Goal: Information Seeking & Learning: Learn about a topic

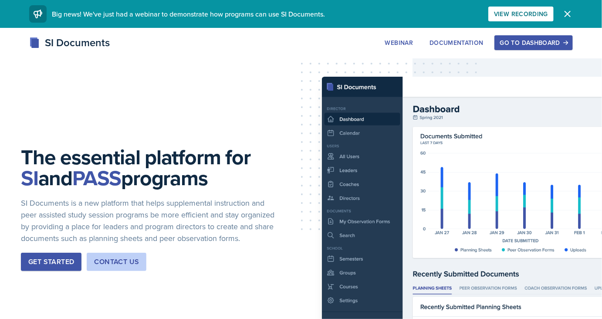
click at [542, 42] on div "Go to Dashboard" at bounding box center [533, 42] width 67 height 7
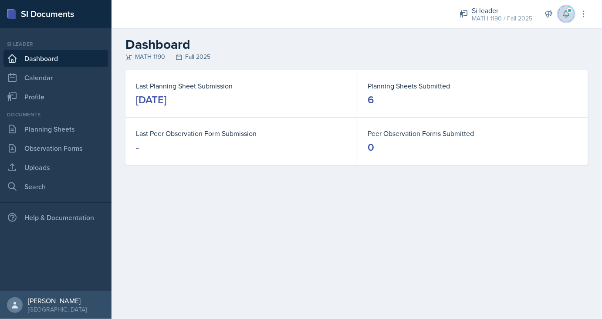
click at [570, 10] on span at bounding box center [569, 10] width 5 height 5
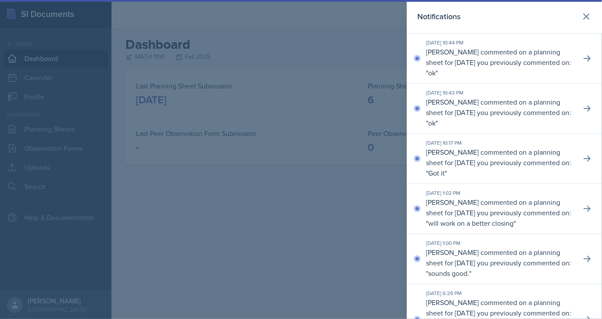
click at [370, 27] on div at bounding box center [301, 159] width 602 height 319
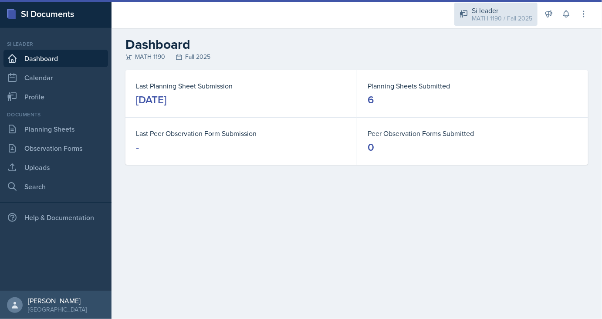
click at [498, 11] on div "Si leader" at bounding box center [501, 10] width 60 height 10
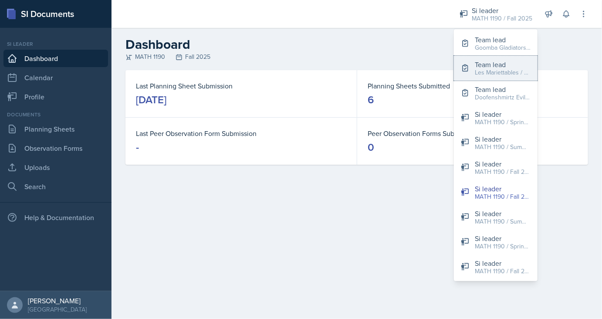
click at [490, 71] on div "Les Mariettables / Fall 2025" at bounding box center [502, 72] width 56 height 9
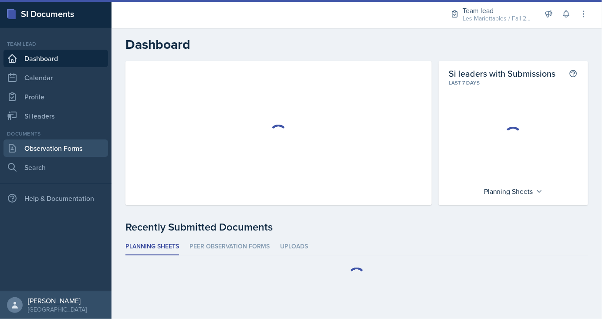
click at [41, 143] on link "Observation Forms" at bounding box center [55, 147] width 104 height 17
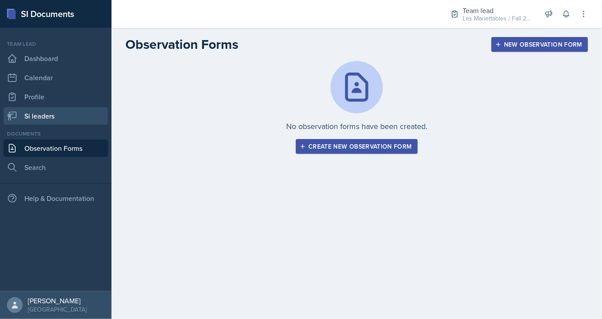
click at [64, 118] on link "Si leaders" at bounding box center [55, 115] width 104 height 17
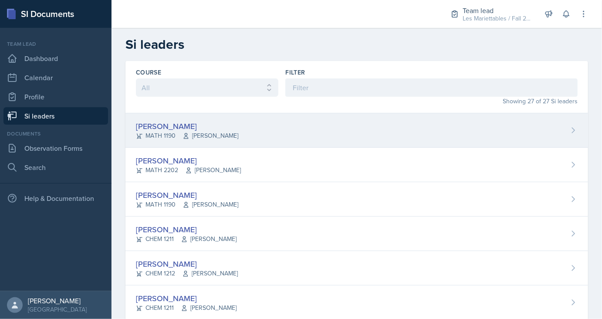
click at [165, 122] on div "[PERSON_NAME]" at bounding box center [187, 126] width 102 height 12
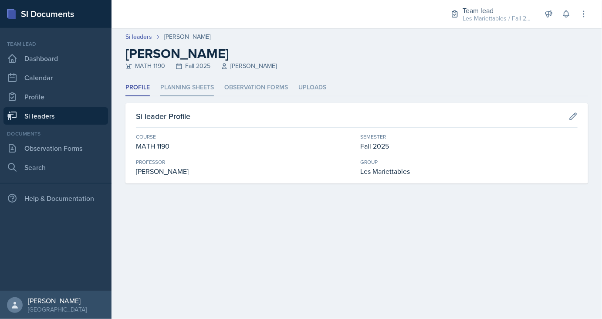
click at [211, 90] on li "Planning Sheets" at bounding box center [187, 87] width 54 height 17
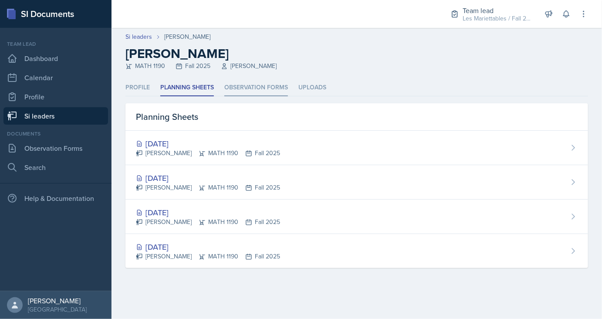
click at [242, 82] on li "Observation Forms" at bounding box center [256, 87] width 64 height 17
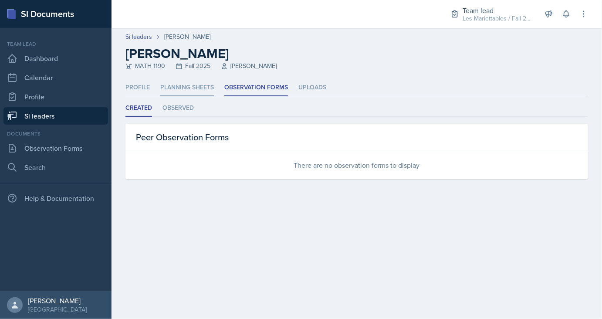
click at [195, 89] on li "Planning Sheets" at bounding box center [187, 87] width 54 height 17
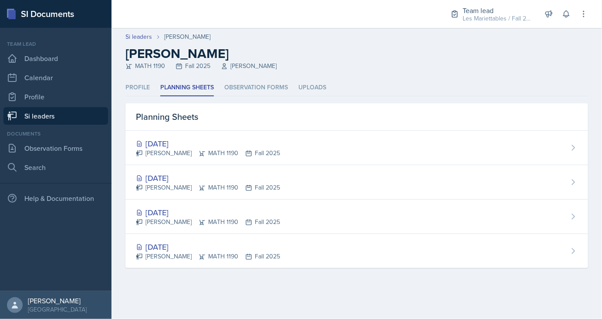
click at [75, 120] on link "Si leaders" at bounding box center [55, 115] width 104 height 17
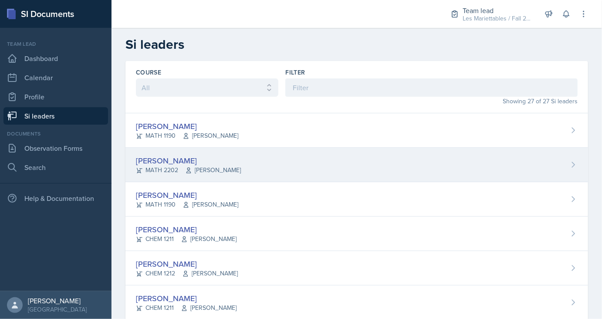
click at [165, 162] on div "Ian Chapman" at bounding box center [188, 161] width 105 height 12
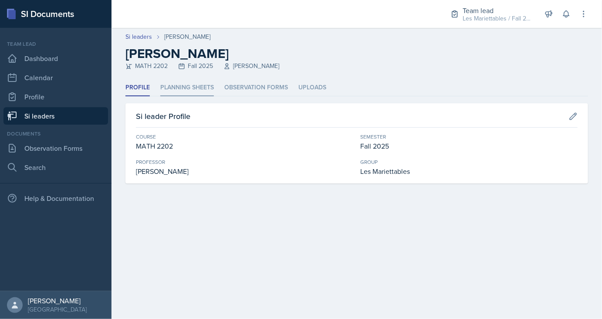
click at [186, 91] on li "Planning Sheets" at bounding box center [187, 87] width 54 height 17
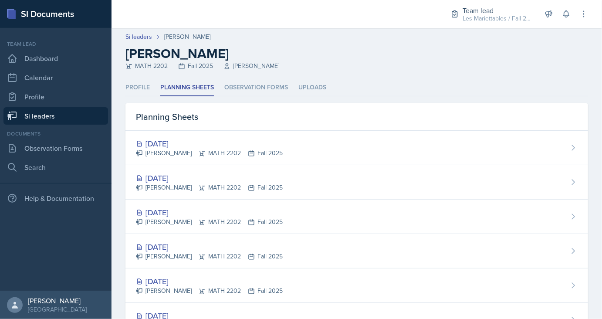
click at [87, 114] on link "Si leaders" at bounding box center [55, 115] width 104 height 17
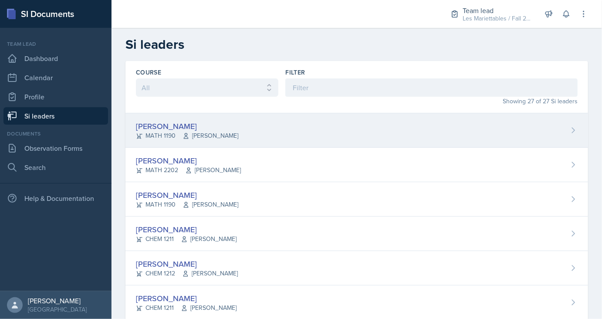
click at [163, 125] on div "Prisca Andoh" at bounding box center [187, 126] width 102 height 12
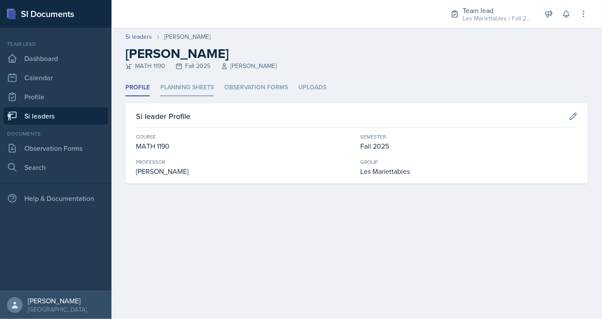
click at [193, 90] on li "Planning Sheets" at bounding box center [187, 87] width 54 height 17
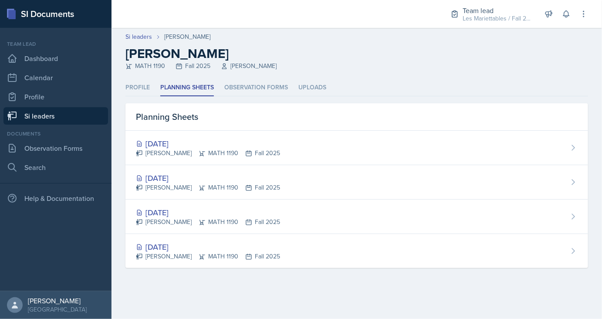
click at [57, 118] on link "Si leaders" at bounding box center [55, 115] width 104 height 17
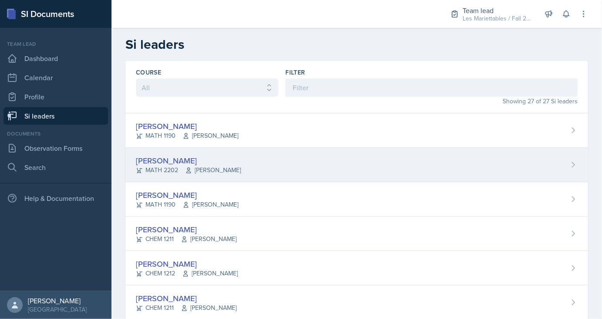
click at [166, 170] on div "MATH 2202 Sunny Kang" at bounding box center [188, 169] width 105 height 9
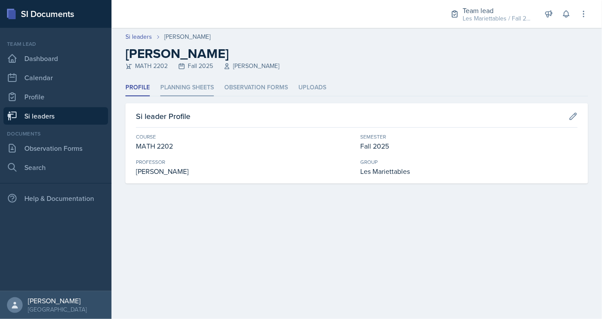
click at [194, 81] on li "Planning Sheets" at bounding box center [187, 87] width 54 height 17
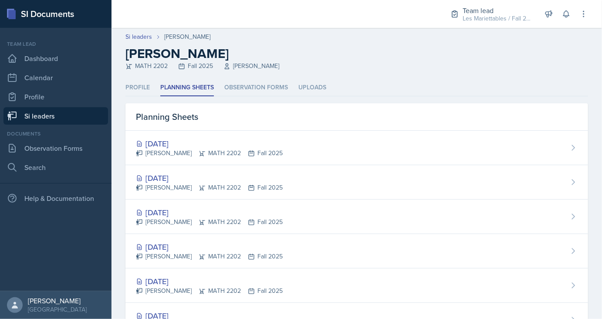
click at [83, 118] on link "Si leaders" at bounding box center [55, 115] width 104 height 17
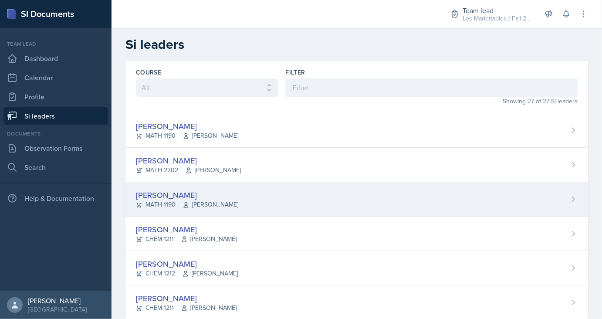
click at [158, 196] on div "Aditya Chauhan" at bounding box center [187, 195] width 102 height 12
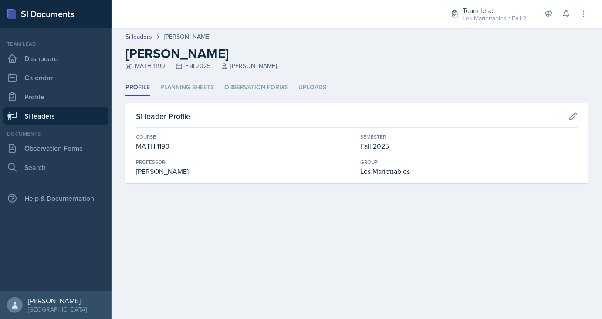
click at [185, 99] on div "Profile Planning Sheets Observation Forms Uploads Profile Planning Sheets Obser…" at bounding box center [356, 131] width 462 height 104
click at [206, 81] on li "Planning Sheets" at bounding box center [187, 87] width 54 height 17
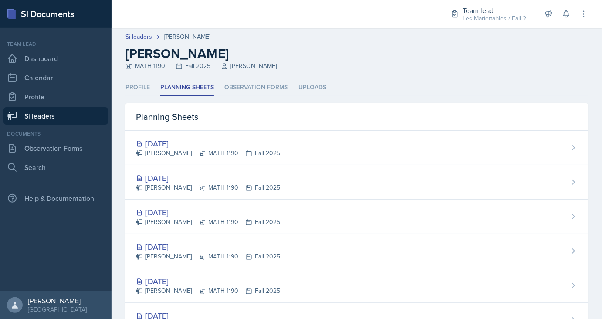
click at [84, 115] on link "Si leaders" at bounding box center [55, 115] width 104 height 17
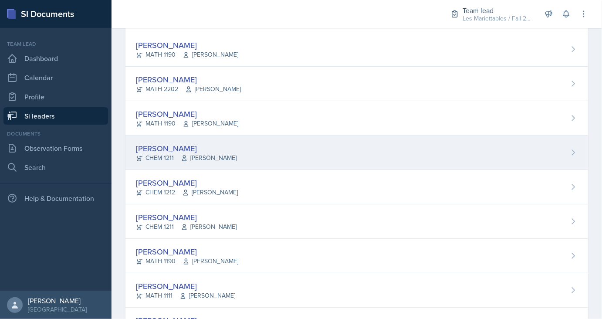
scroll to position [82, 0]
click at [165, 138] on div "Aster Cheung CHEM 1211 Lu Kang" at bounding box center [356, 151] width 462 height 34
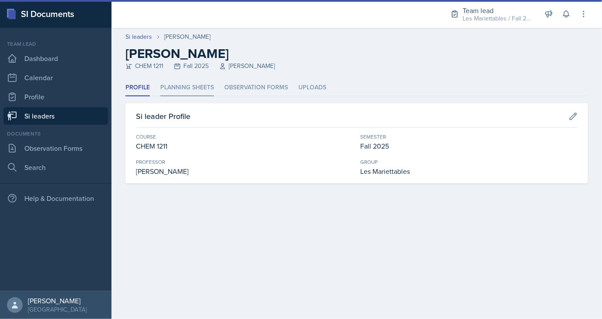
click at [188, 84] on li "Planning Sheets" at bounding box center [187, 87] width 54 height 17
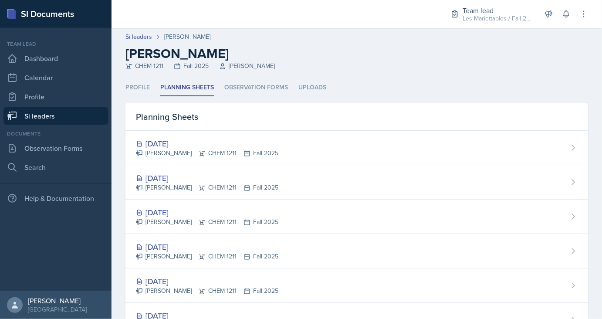
click at [79, 118] on link "Si leaders" at bounding box center [55, 115] width 104 height 17
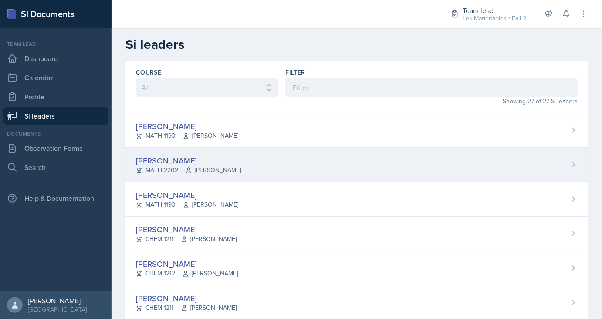
scroll to position [54, 0]
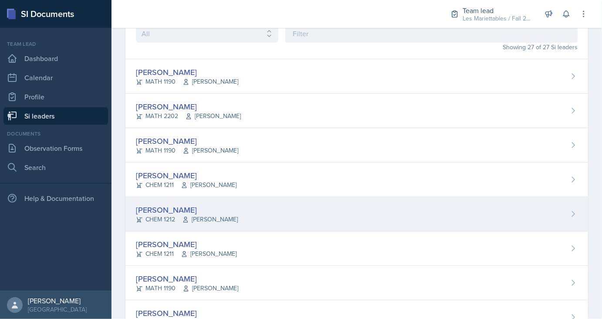
click at [175, 207] on div "Rachel Cochran" at bounding box center [187, 210] width 102 height 12
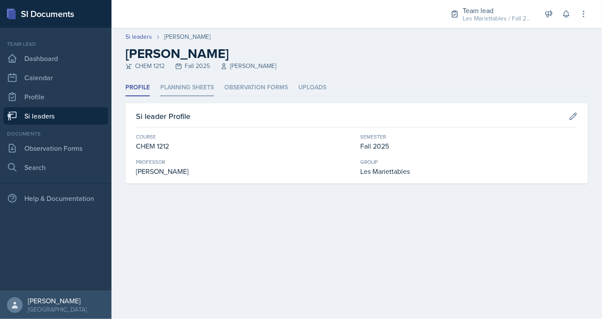
click at [199, 90] on li "Planning Sheets" at bounding box center [187, 87] width 54 height 17
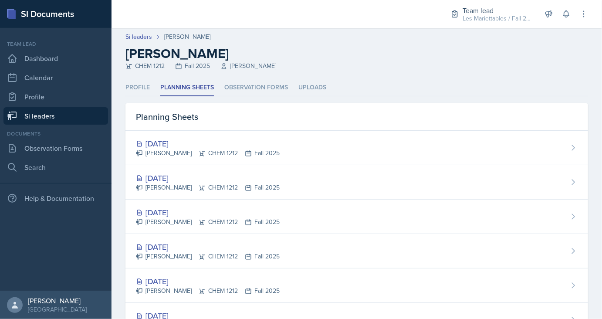
click at [65, 114] on link "Si leaders" at bounding box center [55, 115] width 104 height 17
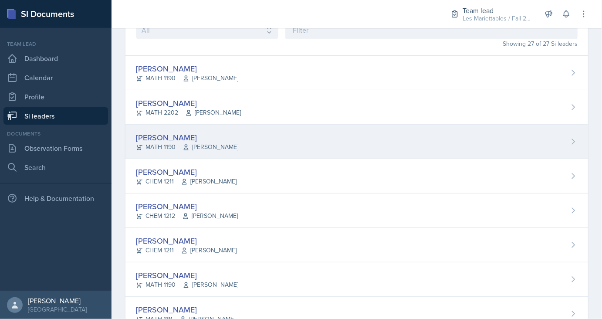
scroll to position [60, 0]
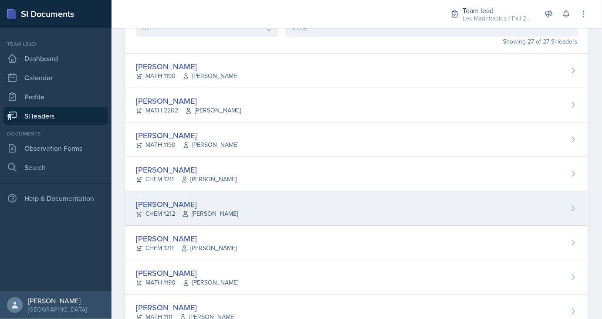
click at [175, 202] on div "Rachel Cochran" at bounding box center [187, 204] width 102 height 12
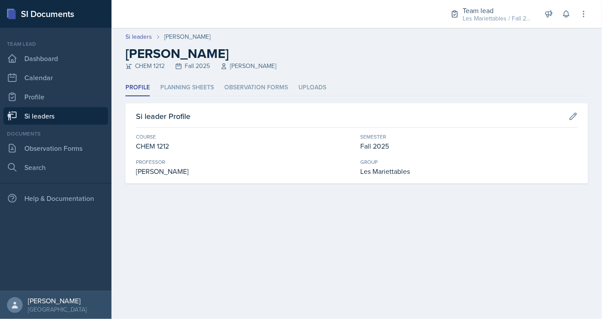
click at [177, 79] on header "Si leaders Rachel Cochran Rachel Cochran CHEM 1212 Fall 2025 Kimberly Kammerdie…" at bounding box center [356, 53] width 490 height 51
click at [181, 87] on li "Planning Sheets" at bounding box center [187, 87] width 54 height 17
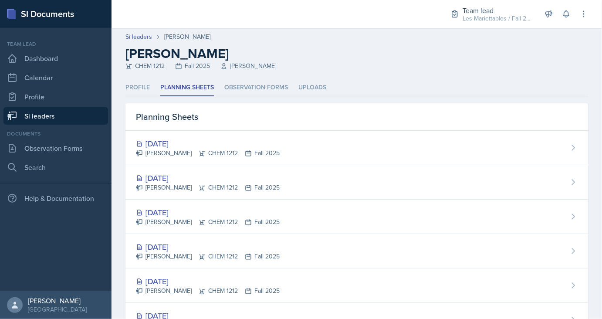
click at [71, 116] on link "Si leaders" at bounding box center [55, 115] width 104 height 17
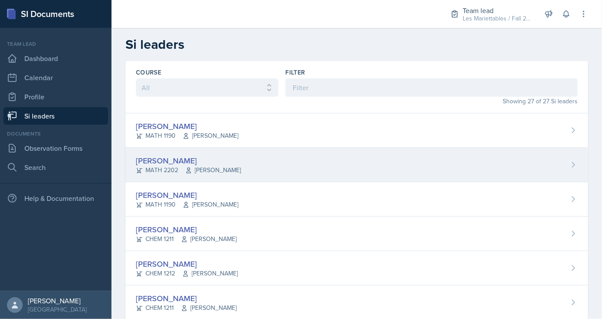
scroll to position [104, 0]
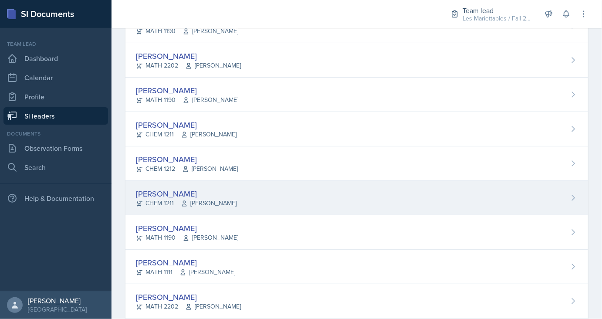
click at [173, 193] on div "James Coker" at bounding box center [186, 194] width 101 height 12
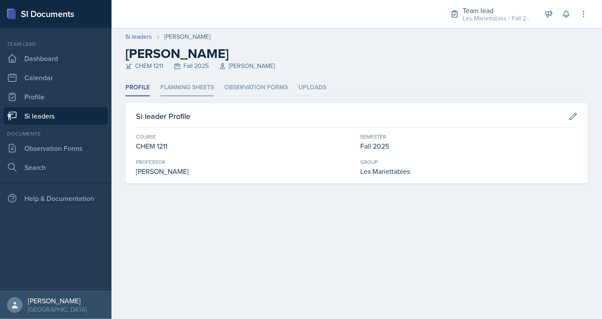
click at [184, 88] on li "Planning Sheets" at bounding box center [187, 87] width 54 height 17
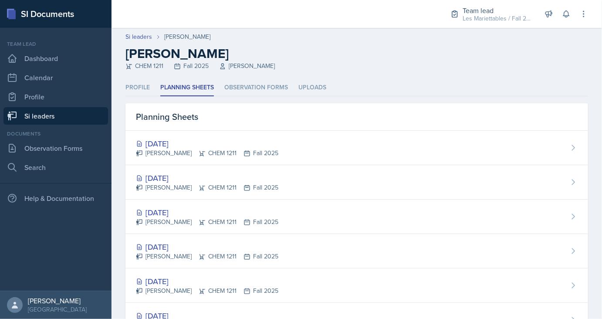
click at [74, 116] on link "Si leaders" at bounding box center [55, 115] width 104 height 17
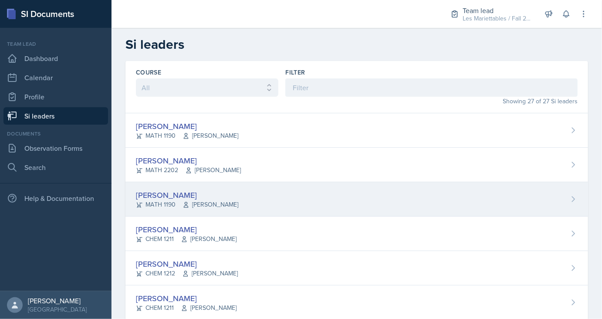
scroll to position [149, 0]
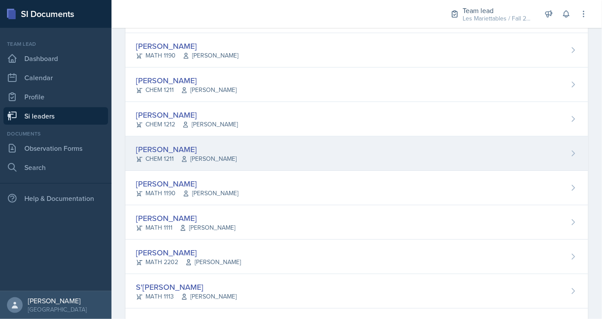
click at [157, 152] on div "James Coker" at bounding box center [186, 149] width 101 height 12
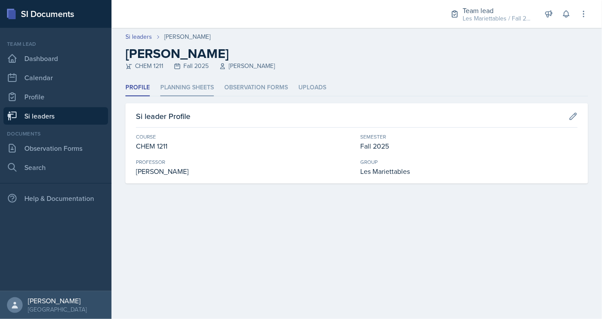
click at [200, 81] on li "Planning Sheets" at bounding box center [187, 87] width 54 height 17
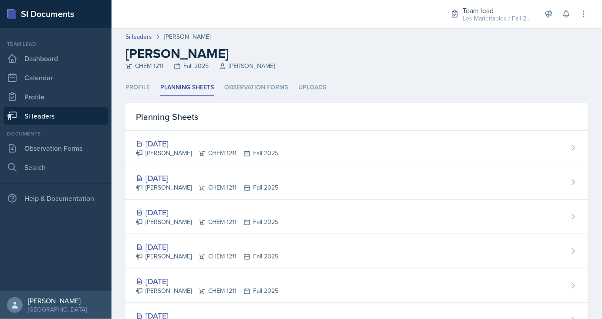
click at [58, 118] on link "Si leaders" at bounding box center [55, 115] width 104 height 17
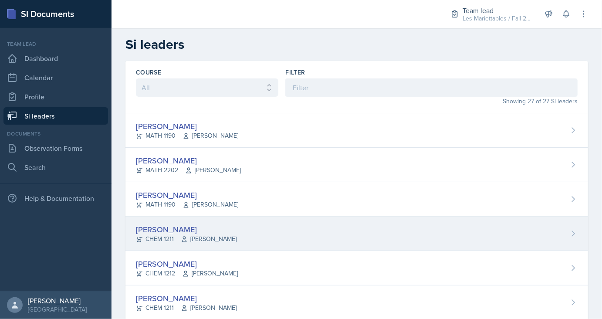
scroll to position [72, 0]
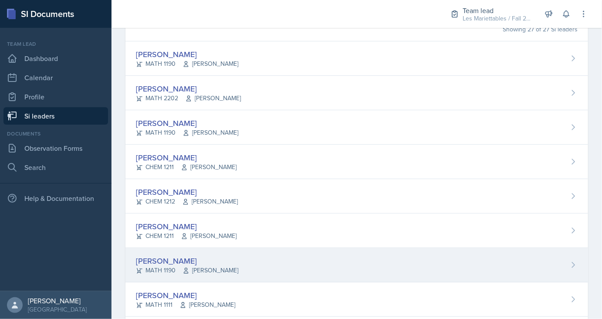
click at [165, 265] on div "MATH 1190 Neda Yazdianpour" at bounding box center [187, 269] width 102 height 9
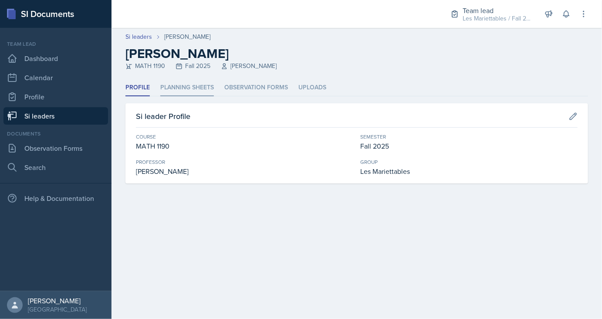
click at [191, 87] on li "Planning Sheets" at bounding box center [187, 87] width 54 height 17
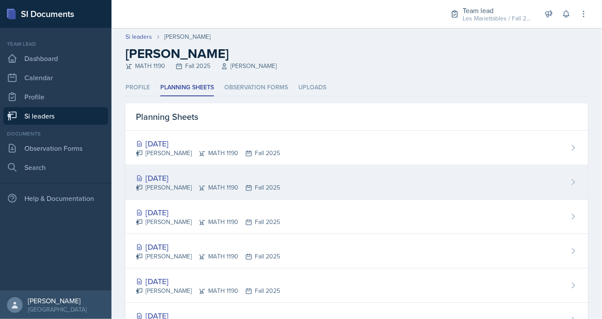
scroll to position [37, 0]
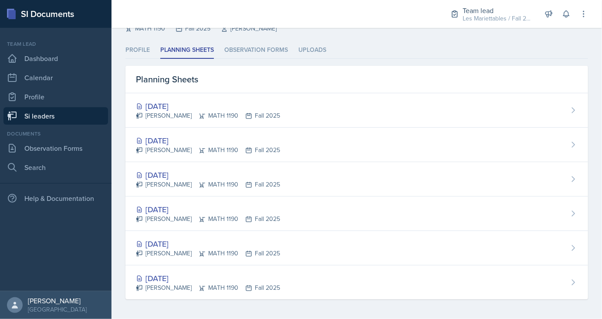
click at [52, 114] on link "Si leaders" at bounding box center [55, 115] width 104 height 17
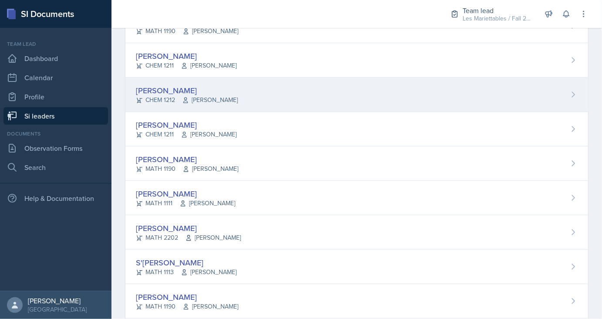
scroll to position [177, 0]
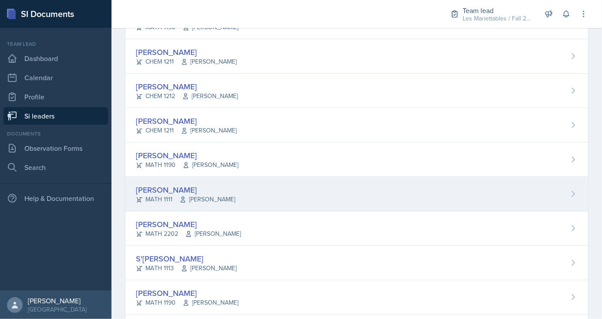
click at [170, 185] on div "Dina Elemam" at bounding box center [185, 190] width 99 height 12
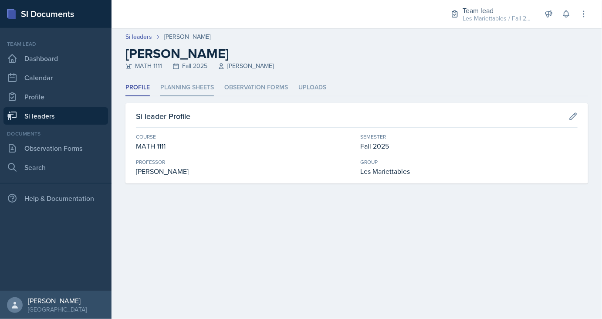
click at [202, 85] on li "Planning Sheets" at bounding box center [187, 87] width 54 height 17
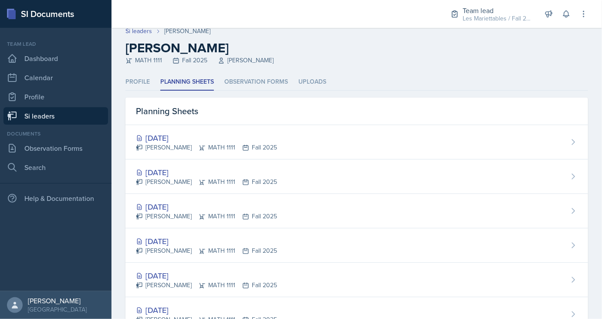
scroll to position [7, 0]
click at [75, 121] on link "Si leaders" at bounding box center [55, 115] width 104 height 17
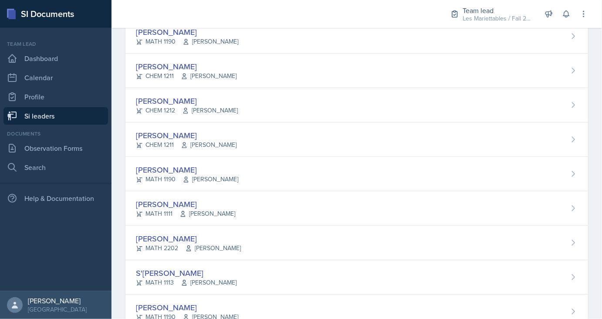
scroll to position [166, 0]
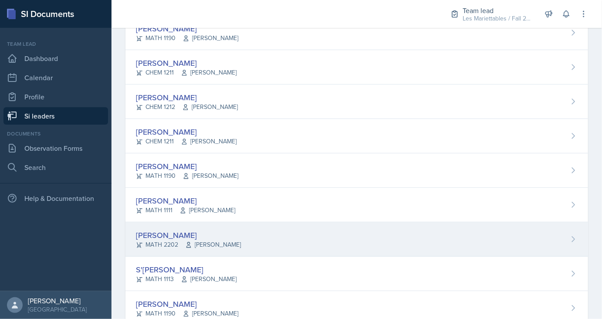
click at [166, 233] on div "Joseph Franklin" at bounding box center [188, 235] width 105 height 12
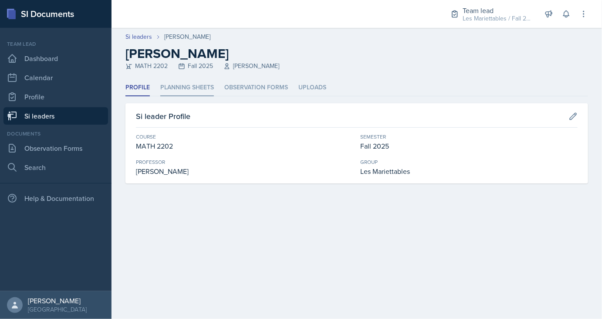
click at [171, 92] on li "Planning Sheets" at bounding box center [187, 87] width 54 height 17
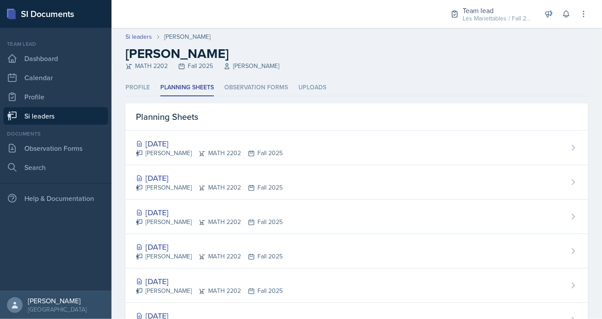
click at [59, 115] on link "Si leaders" at bounding box center [55, 115] width 104 height 17
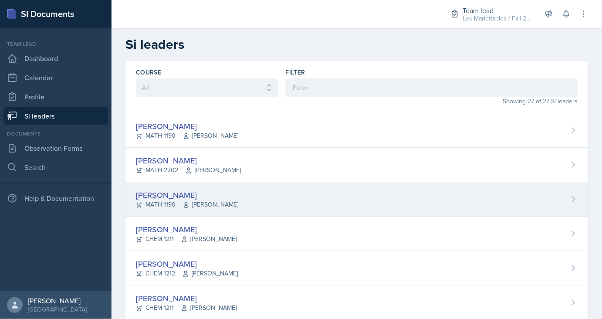
click at [158, 196] on div "Aditya Chauhan" at bounding box center [187, 195] width 102 height 12
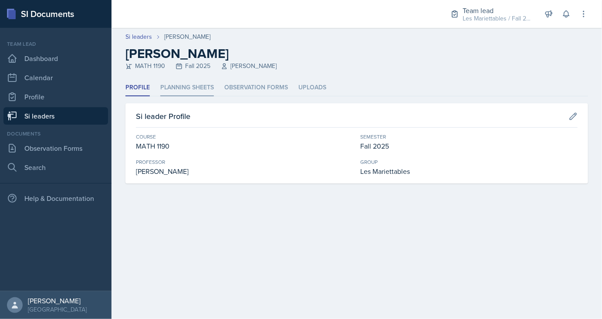
click at [188, 85] on li "Planning Sheets" at bounding box center [187, 87] width 54 height 17
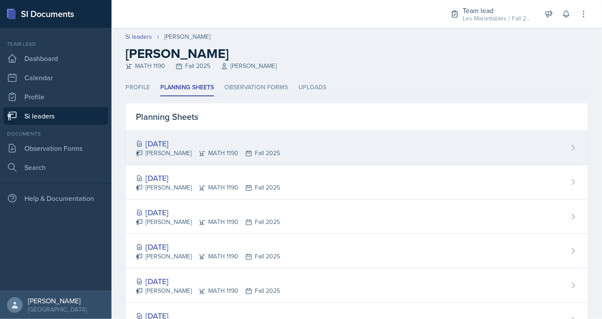
click at [184, 147] on div "Sep 12th, 2025" at bounding box center [208, 144] width 144 height 12
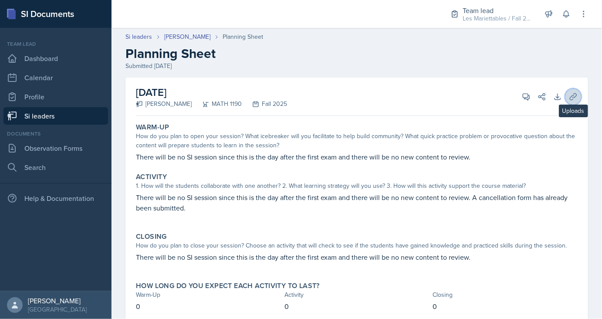
click at [577, 93] on icon at bounding box center [572, 96] width 9 height 9
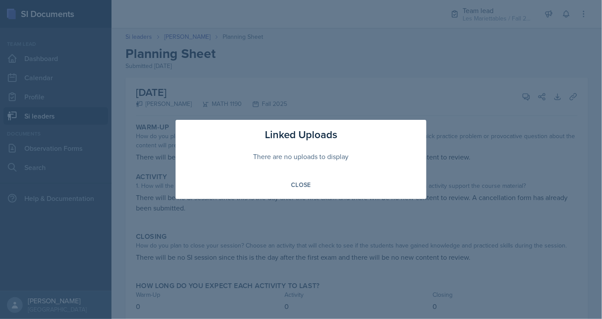
click at [365, 237] on div at bounding box center [301, 159] width 602 height 319
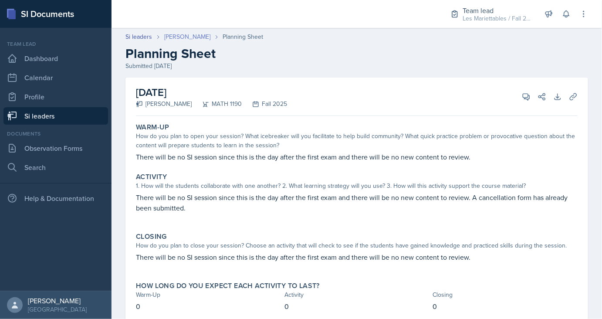
click at [192, 38] on link "Aditya Chauhan" at bounding box center [187, 36] width 46 height 9
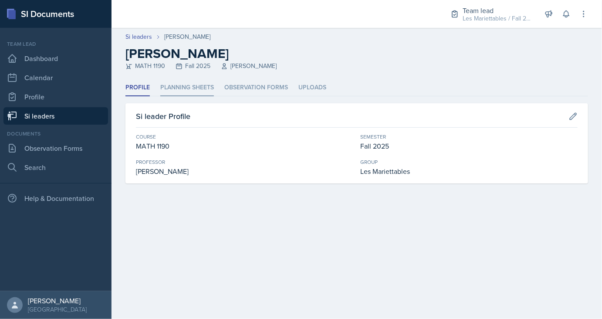
click at [183, 93] on li "Planning Sheets" at bounding box center [187, 87] width 54 height 17
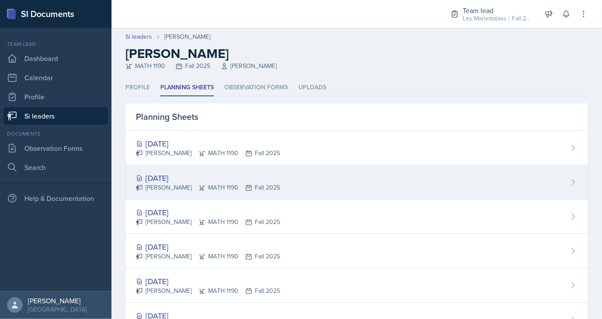
click at [174, 172] on div "[DATE]" at bounding box center [208, 178] width 144 height 12
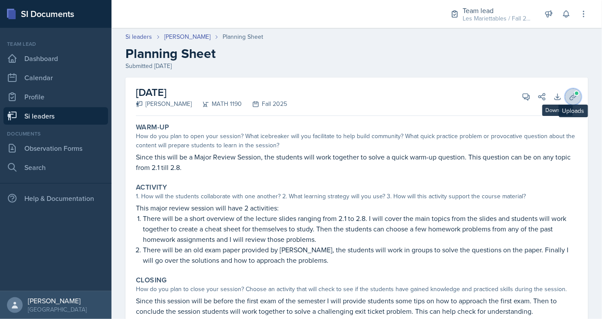
click at [568, 96] on button "Uploads" at bounding box center [573, 97] width 16 height 16
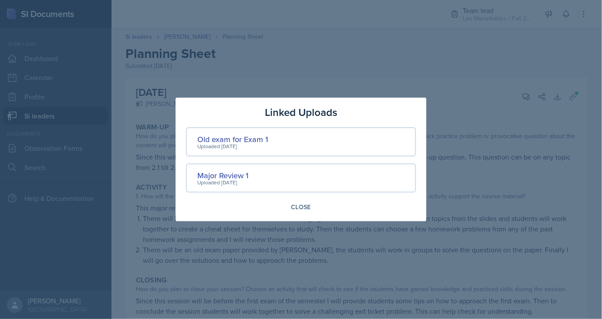
click at [212, 224] on div at bounding box center [301, 159] width 602 height 319
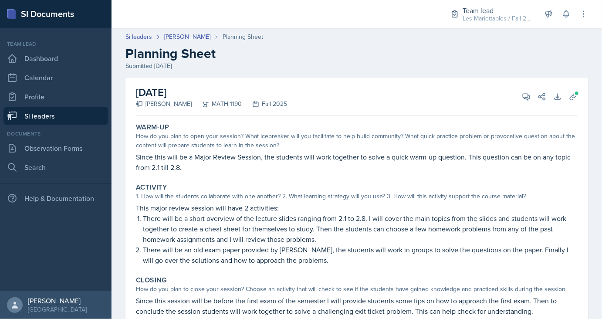
click at [71, 119] on link "Si leaders" at bounding box center [55, 115] width 104 height 17
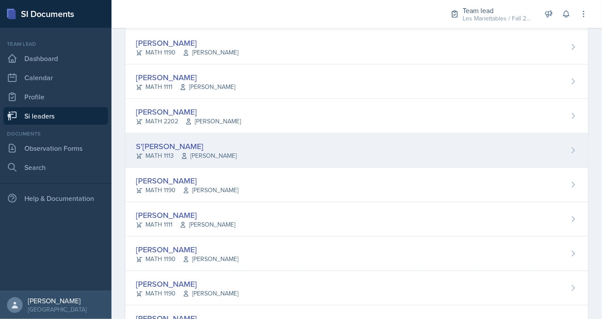
scroll to position [290, 0]
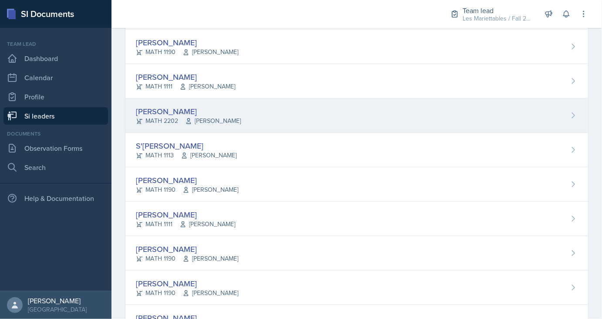
click at [166, 111] on div "Joseph Franklin" at bounding box center [188, 111] width 105 height 12
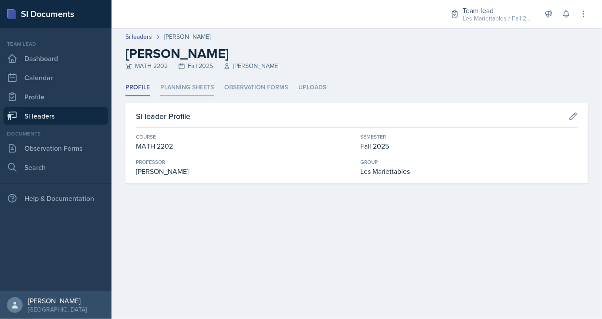
click at [186, 85] on li "Planning Sheets" at bounding box center [187, 87] width 54 height 17
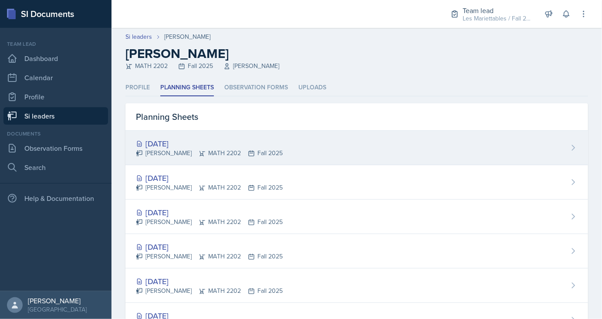
click at [181, 141] on div "Sep 11th, 2025" at bounding box center [209, 144] width 147 height 12
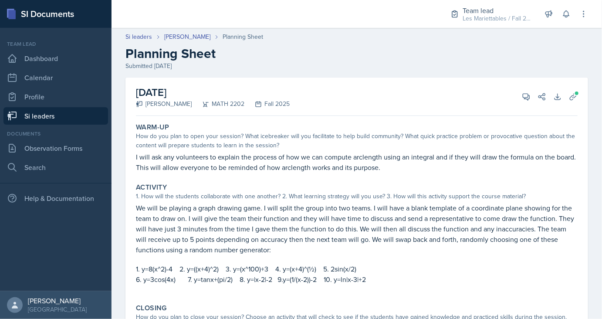
click at [94, 116] on link "Si leaders" at bounding box center [55, 115] width 104 height 17
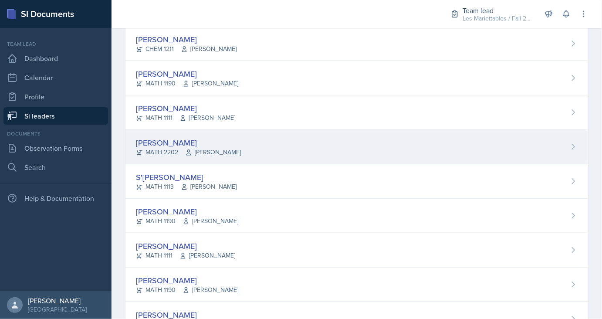
scroll to position [259, 0]
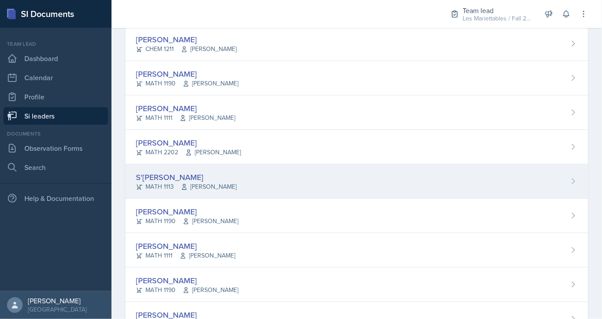
click at [171, 172] on div "S'dhari Hardy" at bounding box center [186, 177] width 101 height 12
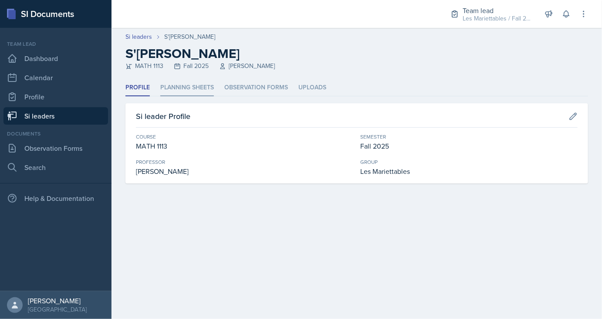
click at [201, 91] on li "Planning Sheets" at bounding box center [187, 87] width 54 height 17
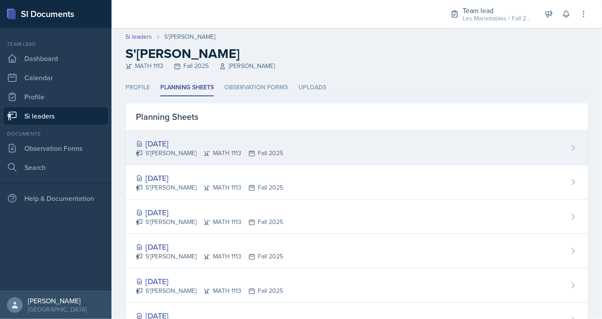
click at [179, 140] on div "Sep 11th, 2025" at bounding box center [209, 144] width 147 height 12
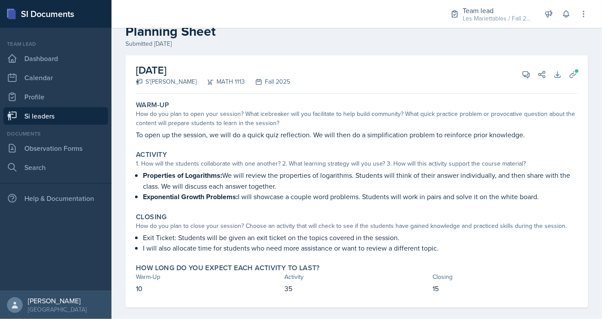
scroll to position [22, 0]
click at [64, 112] on link "Si leaders" at bounding box center [55, 115] width 104 height 17
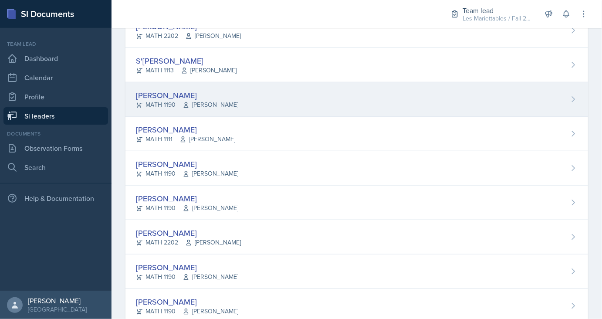
scroll to position [342, 0]
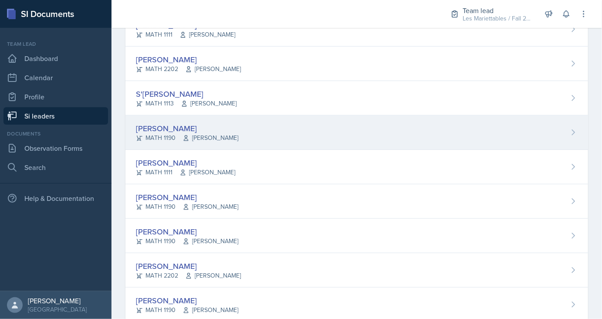
click at [183, 127] on div "Michael Hargreaves" at bounding box center [187, 128] width 102 height 12
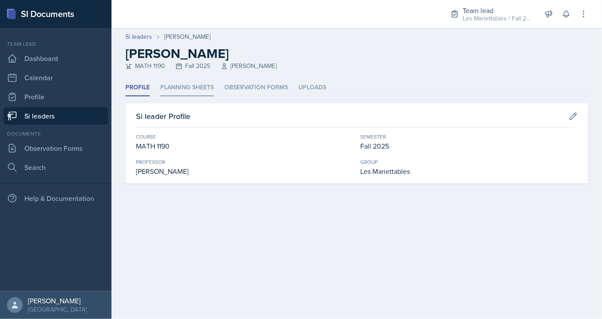
click at [189, 91] on li "Planning Sheets" at bounding box center [187, 87] width 54 height 17
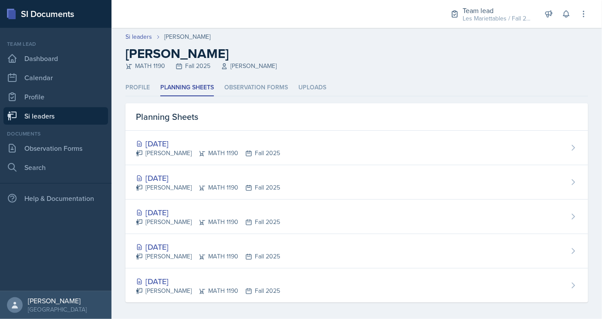
click at [78, 116] on link "Si leaders" at bounding box center [55, 115] width 104 height 17
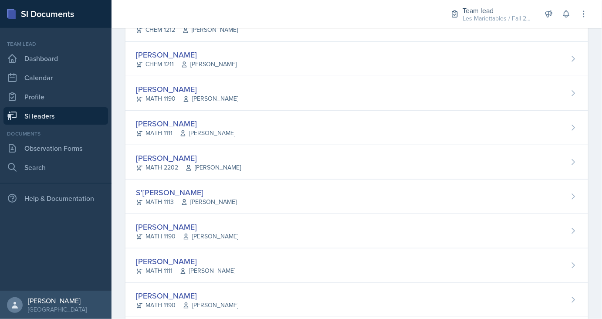
scroll to position [245, 0]
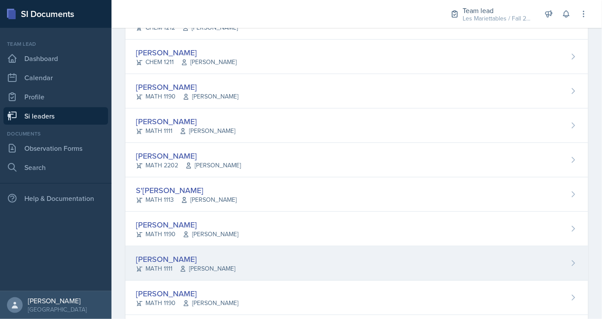
click at [167, 259] on div "Simmy Huynh" at bounding box center [185, 259] width 99 height 12
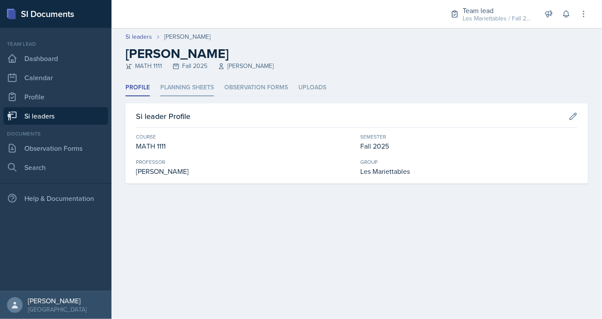
click at [200, 87] on li "Planning Sheets" at bounding box center [187, 87] width 54 height 17
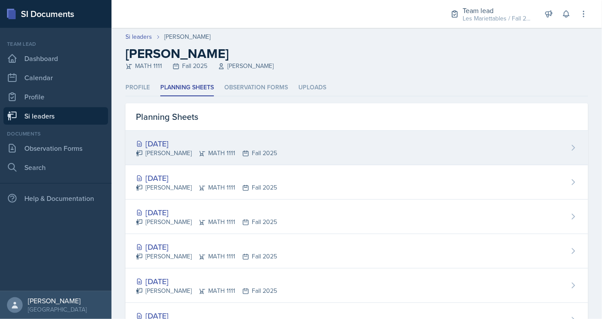
click at [185, 143] on div "Sep 9th, 2025" at bounding box center [206, 144] width 141 height 12
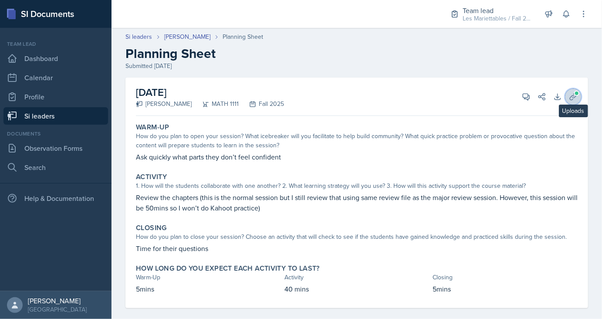
click at [568, 100] on button "Uploads" at bounding box center [573, 97] width 16 height 16
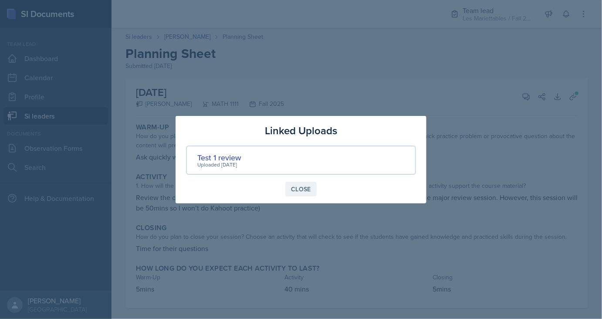
click at [296, 189] on div "Close" at bounding box center [301, 188] width 20 height 7
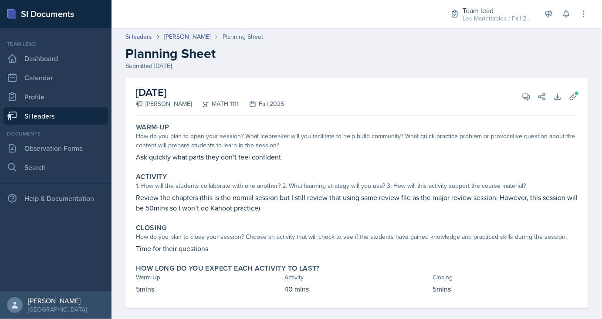
click at [55, 118] on link "Si leaders" at bounding box center [55, 115] width 104 height 17
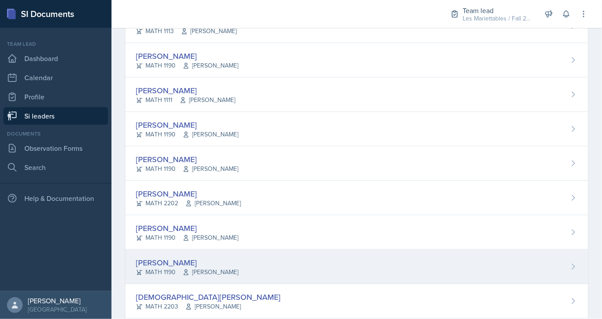
scroll to position [407, 0]
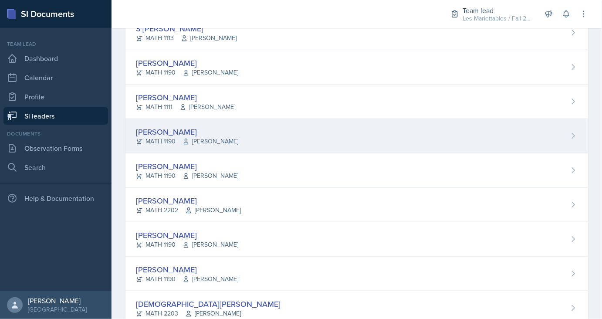
click at [168, 127] on div "William Little" at bounding box center [187, 132] width 102 height 12
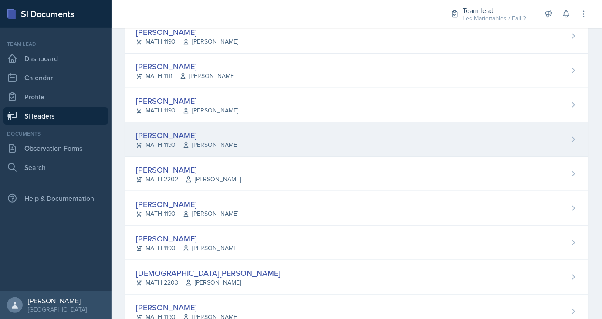
scroll to position [440, 0]
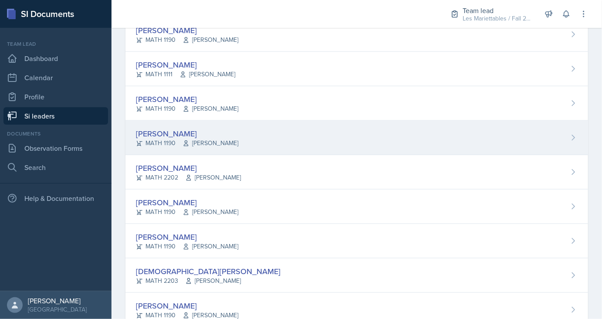
click at [177, 135] on div "[PERSON_NAME]" at bounding box center [187, 134] width 102 height 12
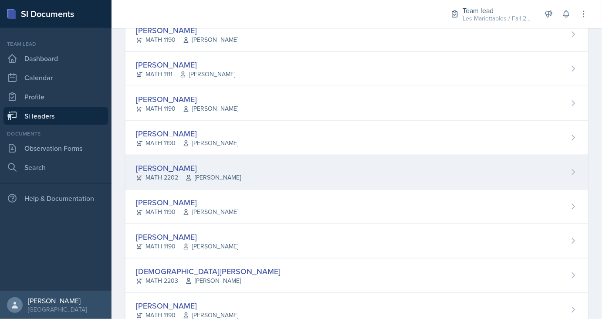
scroll to position [476, 0]
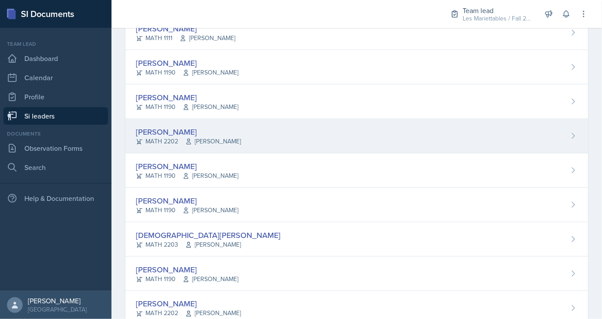
click at [168, 124] on div "Brian Morgan MATH 2202 Victor Glasgo" at bounding box center [356, 136] width 462 height 34
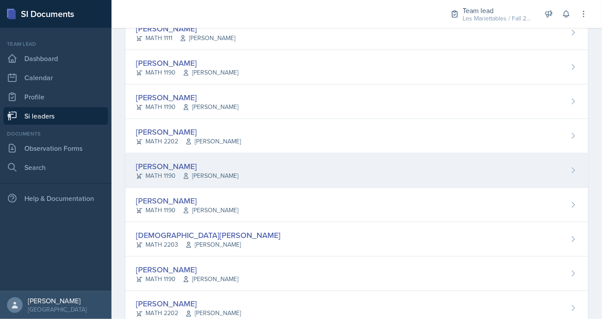
click at [177, 166] on div "Kasia Nelson" at bounding box center [187, 166] width 102 height 12
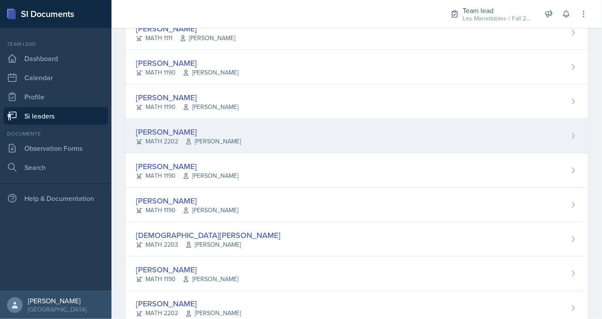
click at [164, 126] on div "Brian Morgan" at bounding box center [188, 132] width 105 height 12
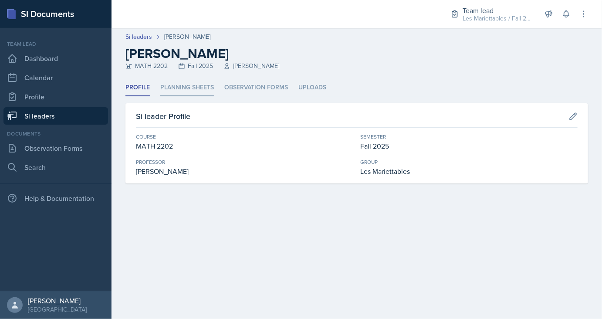
click at [193, 87] on li "Planning Sheets" at bounding box center [187, 87] width 54 height 17
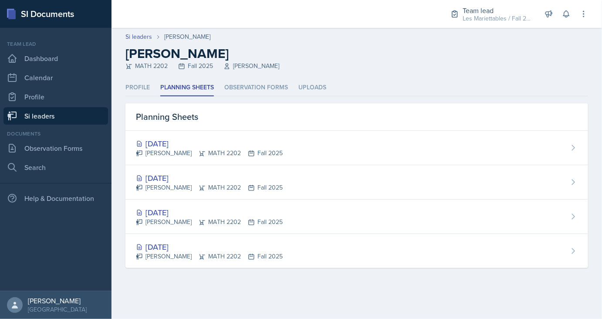
click at [87, 115] on link "Si leaders" at bounding box center [55, 115] width 104 height 17
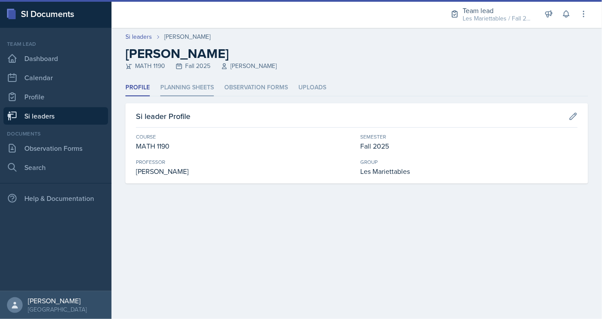
click at [198, 84] on li "Planning Sheets" at bounding box center [187, 87] width 54 height 17
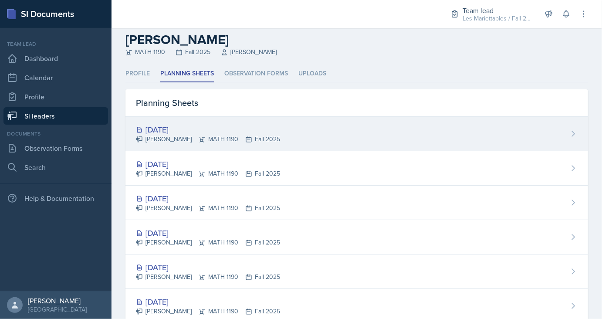
scroll to position [14, 0]
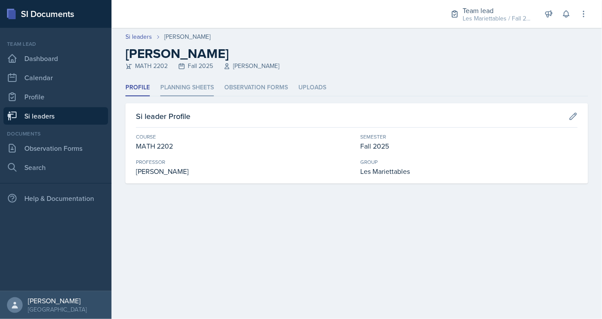
click at [174, 82] on li "Planning Sheets" at bounding box center [187, 87] width 54 height 17
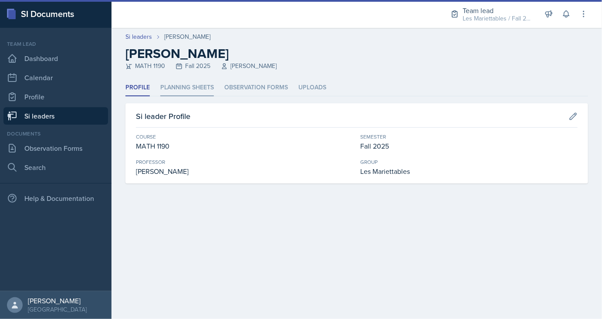
click at [186, 87] on li "Planning Sheets" at bounding box center [187, 87] width 54 height 17
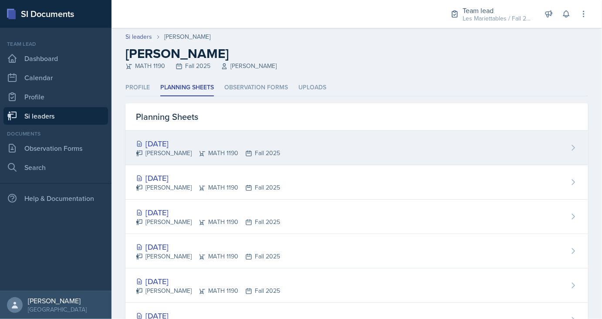
click at [181, 138] on div "[DATE]" at bounding box center [208, 144] width 144 height 12
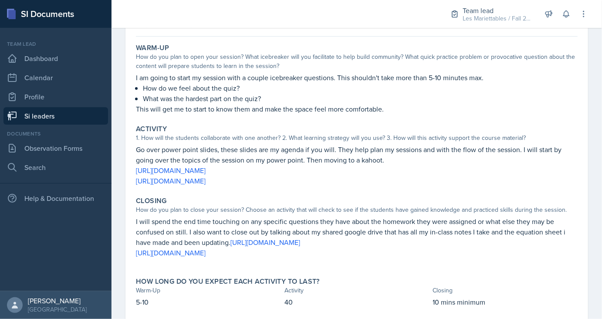
scroll to position [102, 0]
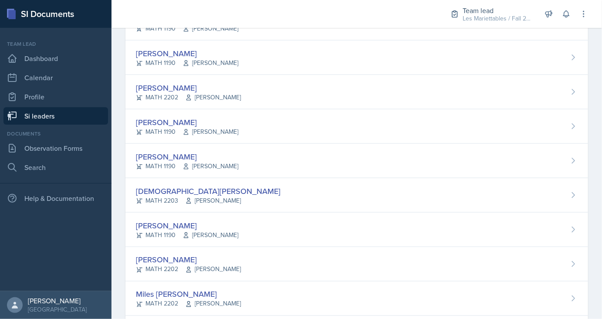
scroll to position [520, 0]
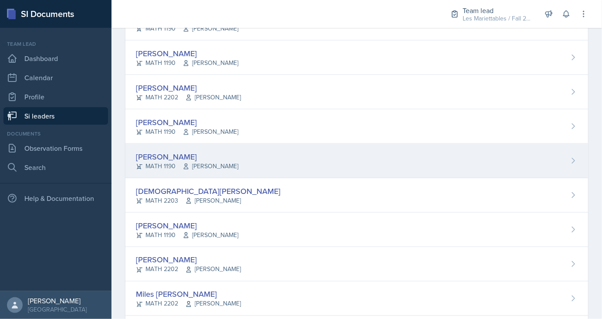
click at [159, 163] on div "MATH 1190 Jon Noring" at bounding box center [187, 165] width 102 height 9
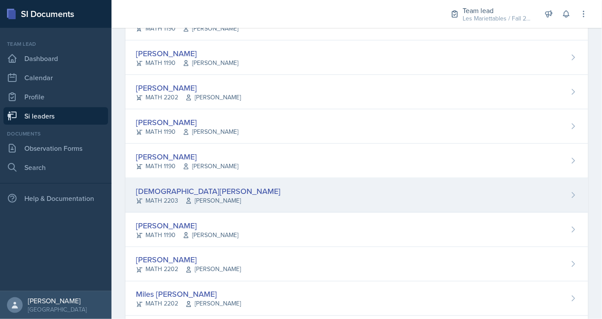
click at [174, 191] on div "Jeslyn Rejimon" at bounding box center [208, 191] width 144 height 12
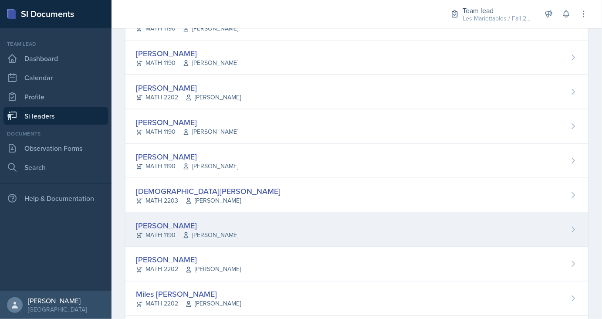
click at [185, 221] on div "Jennifer Rosales Sandoval" at bounding box center [187, 225] width 102 height 12
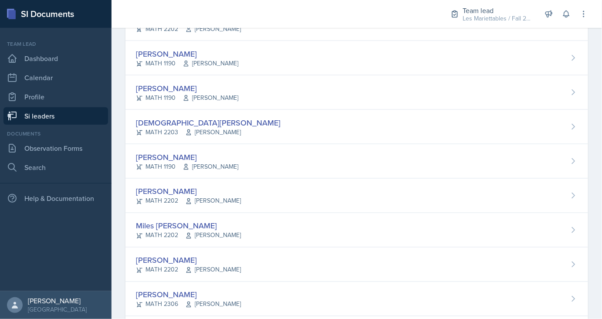
scroll to position [596, 0]
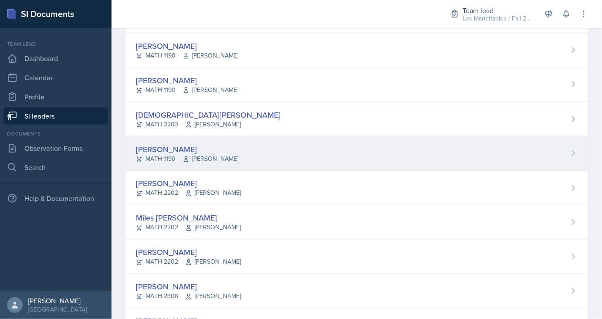
click at [178, 147] on div "[PERSON_NAME]" at bounding box center [187, 149] width 102 height 12
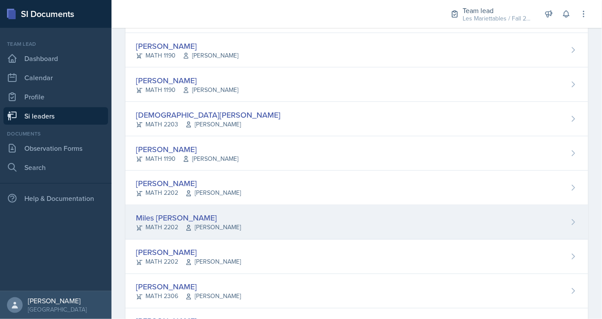
click at [161, 223] on div "MATH 2202 Katie Christensen" at bounding box center [188, 227] width 105 height 9
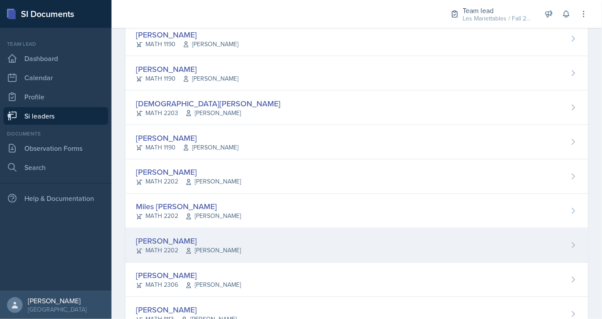
scroll to position [609, 0]
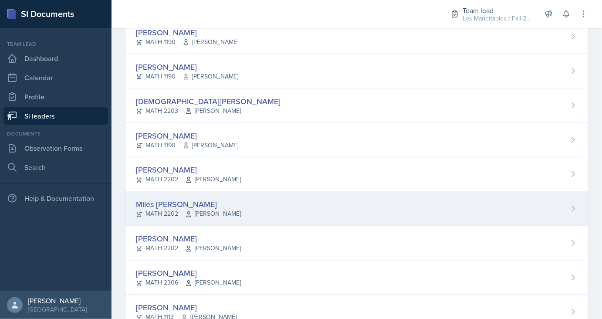
click at [157, 209] on div "MATH 2202 Katie Christensen" at bounding box center [188, 213] width 105 height 9
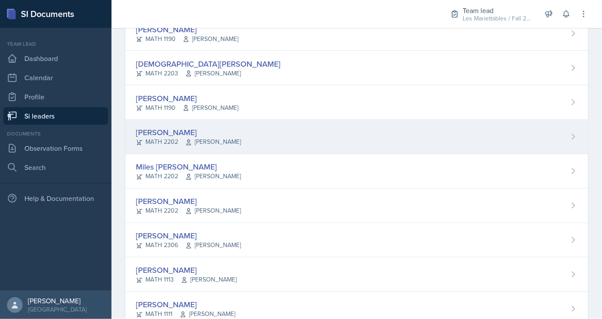
scroll to position [646, 0]
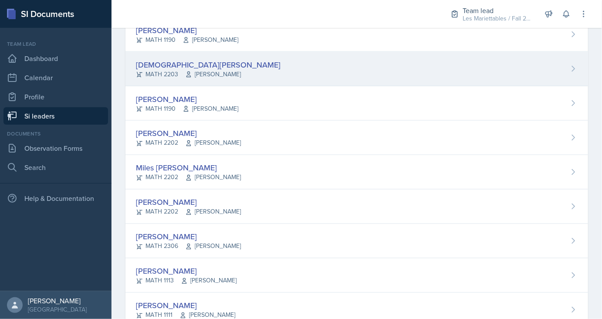
click at [182, 64] on div "Jeslyn Rejimon" at bounding box center [208, 65] width 144 height 12
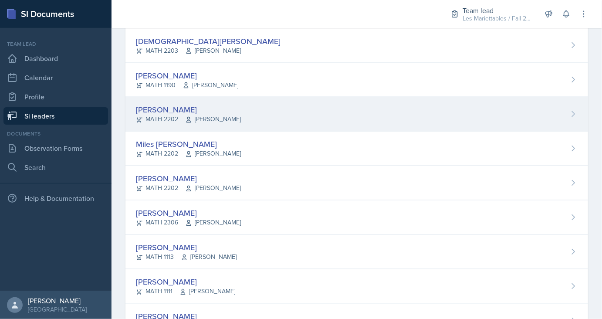
scroll to position [669, 0]
click at [159, 82] on div "MATH 1190 William Griffiths" at bounding box center [187, 85] width 102 height 9
click at [161, 108] on div "Luke Sloan" at bounding box center [188, 110] width 105 height 12
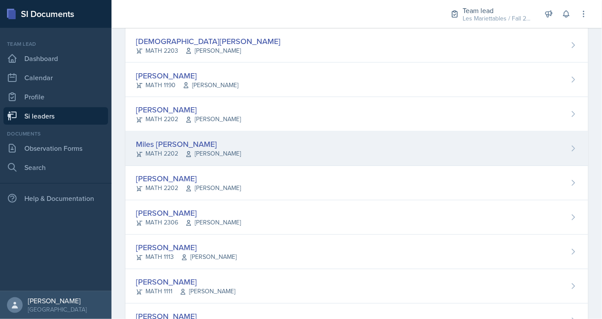
click at [156, 144] on div "Miles Stout" at bounding box center [188, 144] width 105 height 12
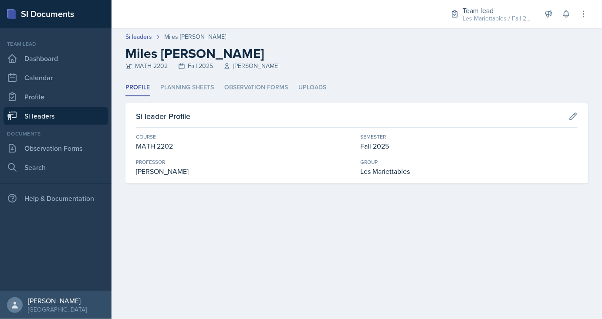
click at [184, 104] on div "Si leader Profile Course MATH 2202 Semester Fall 2025 Professor Katie Christens…" at bounding box center [356, 143] width 462 height 80
click at [196, 93] on li "Planning Sheets" at bounding box center [187, 87] width 54 height 17
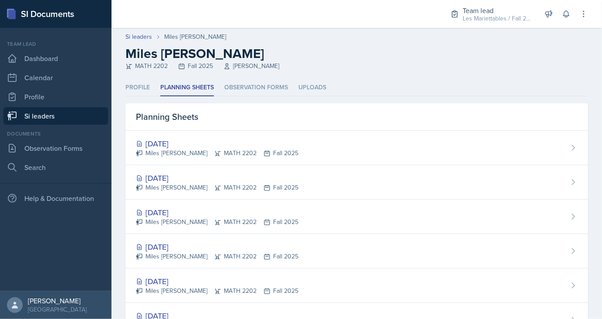
click at [83, 116] on link "Si leaders" at bounding box center [55, 115] width 104 height 17
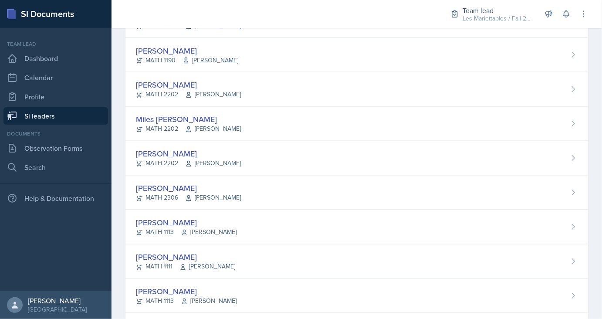
scroll to position [695, 0]
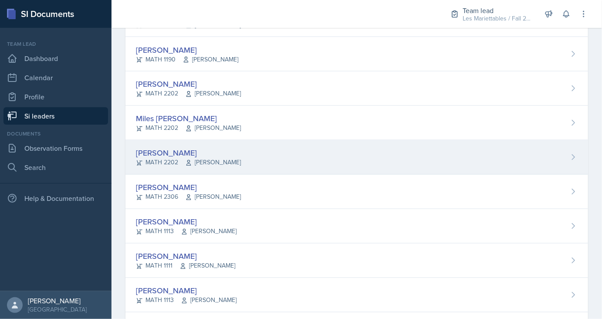
click at [183, 149] on div "Aubryn Thomas" at bounding box center [188, 153] width 105 height 12
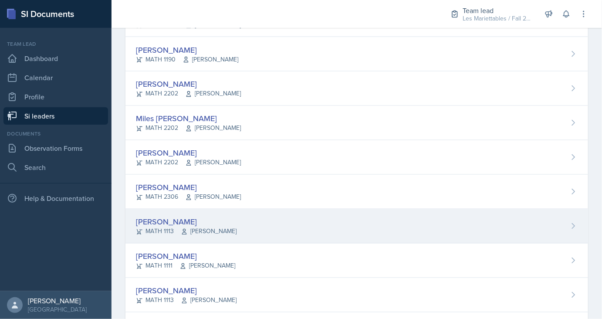
click at [160, 219] on div "Perla Vega" at bounding box center [186, 222] width 101 height 12
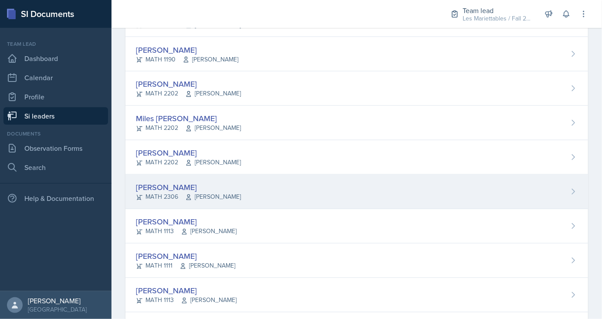
click at [180, 179] on div "Brayden Turso MATH 2306 Yuliya Babenko" at bounding box center [356, 192] width 462 height 34
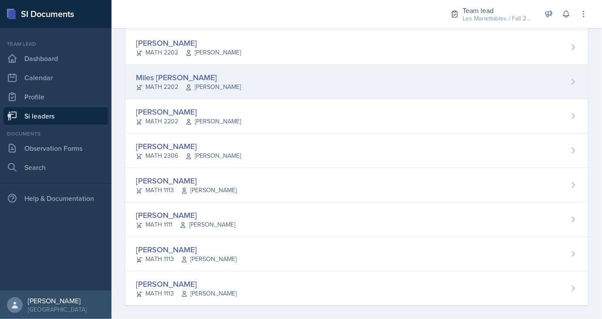
scroll to position [741, 0]
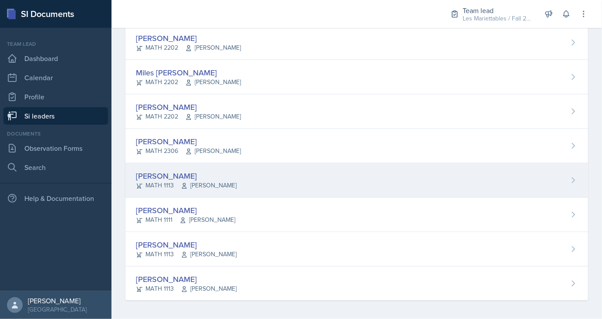
click at [167, 176] on div "Perla Vega" at bounding box center [186, 176] width 101 height 12
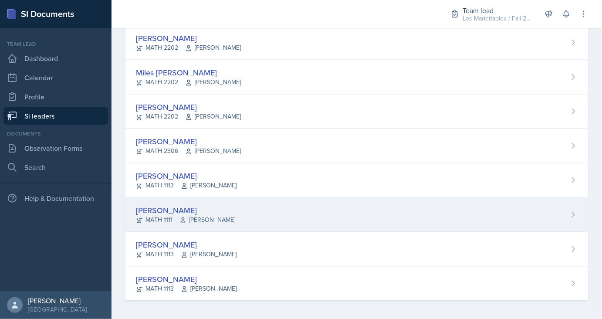
click at [183, 209] on div "Jonathan Velasquez" at bounding box center [185, 211] width 99 height 12
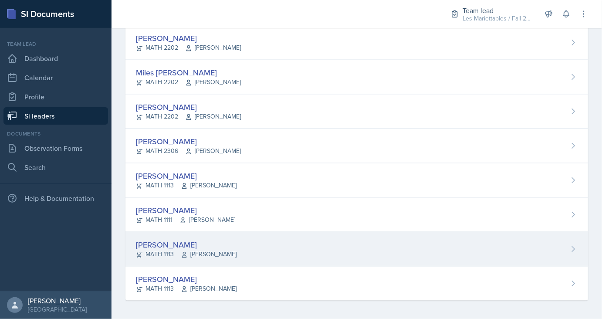
click at [169, 243] on div "Sara Waymen" at bounding box center [186, 245] width 101 height 12
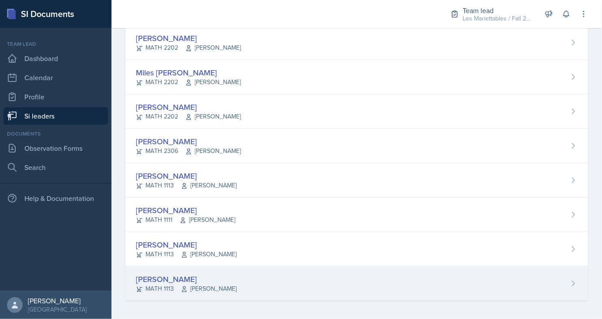
click at [159, 270] on div "Wasfi Zayed MATH 1113 Jeffrey Berman" at bounding box center [356, 283] width 462 height 34
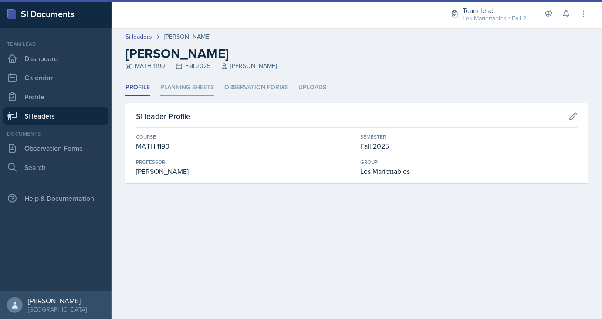
click at [194, 82] on li "Planning Sheets" at bounding box center [187, 87] width 54 height 17
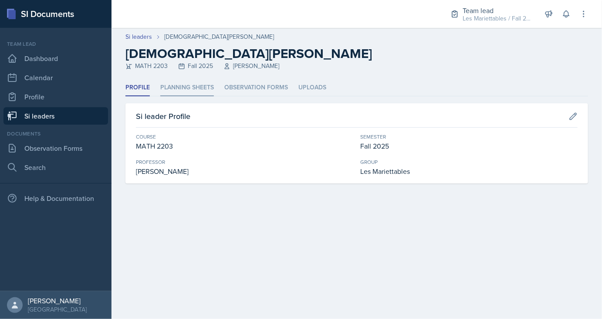
click at [181, 94] on li "Planning Sheets" at bounding box center [187, 87] width 54 height 17
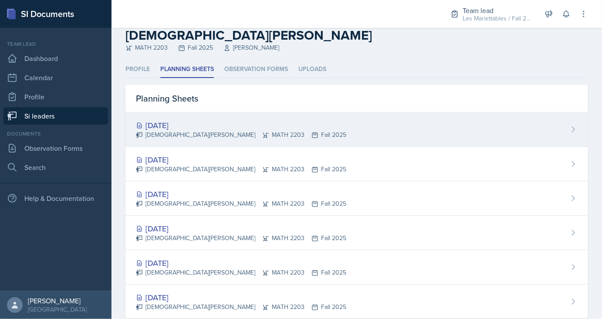
scroll to position [20, 0]
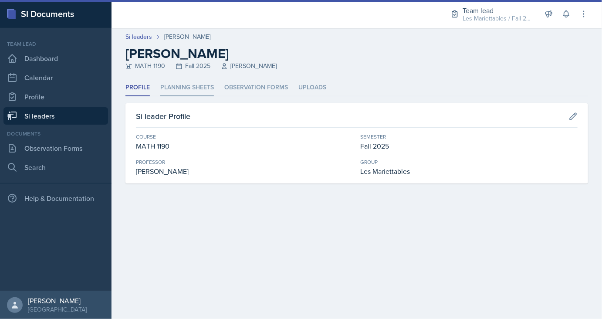
click at [185, 92] on li "Planning Sheets" at bounding box center [187, 87] width 54 height 17
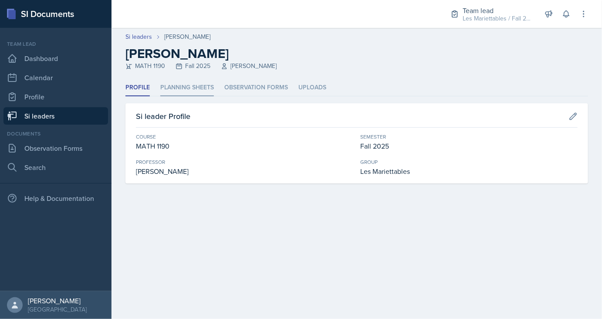
click at [188, 93] on li "Planning Sheets" at bounding box center [187, 87] width 54 height 17
click at [195, 89] on li "Planning Sheets" at bounding box center [187, 87] width 54 height 17
click at [192, 79] on li "Planning Sheets" at bounding box center [187, 87] width 54 height 17
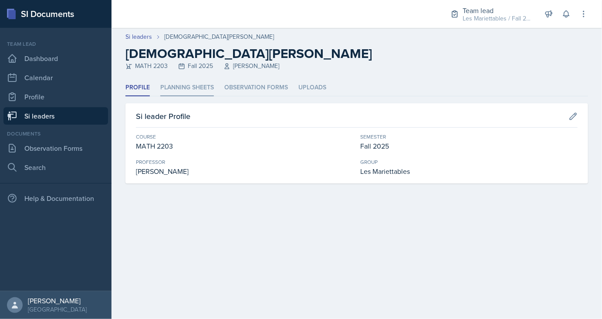
click at [171, 89] on li "Planning Sheets" at bounding box center [187, 87] width 54 height 17
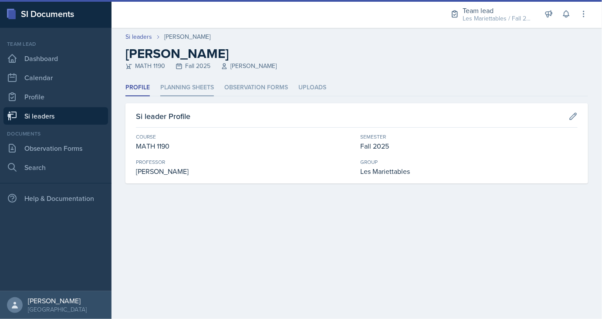
click at [200, 92] on li "Planning Sheets" at bounding box center [187, 87] width 54 height 17
click at [175, 84] on li "Planning Sheets" at bounding box center [187, 87] width 54 height 17
click at [170, 84] on li "Planning Sheets" at bounding box center [187, 87] width 54 height 17
click at [176, 92] on li "Planning Sheets" at bounding box center [187, 87] width 54 height 17
click at [205, 99] on div "Profile Planning Sheets Observation Forms Uploads Profile Planning Sheets Obser…" at bounding box center [356, 131] width 462 height 104
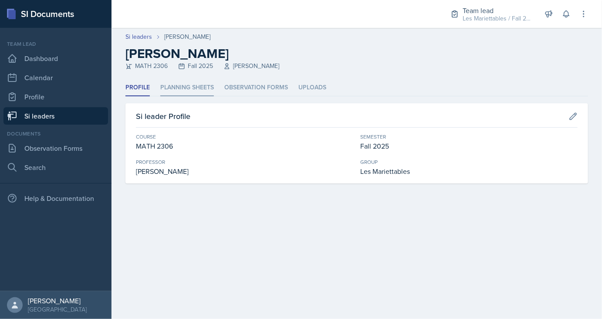
click at [193, 82] on li "Planning Sheets" at bounding box center [187, 87] width 54 height 17
click at [168, 94] on li "Planning Sheets" at bounding box center [187, 87] width 54 height 17
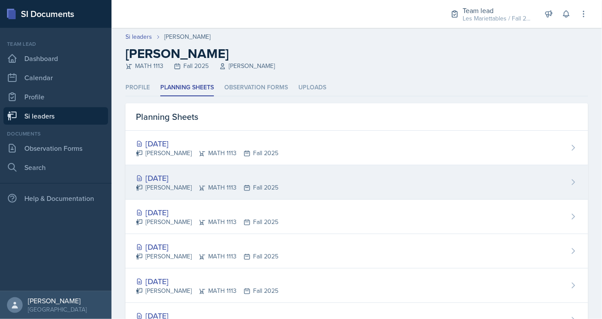
scroll to position [24, 0]
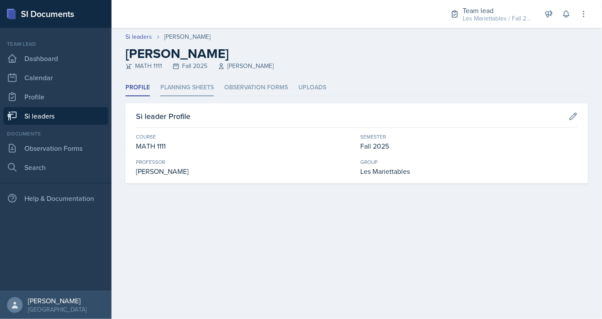
click at [184, 80] on li "Planning Sheets" at bounding box center [187, 87] width 54 height 17
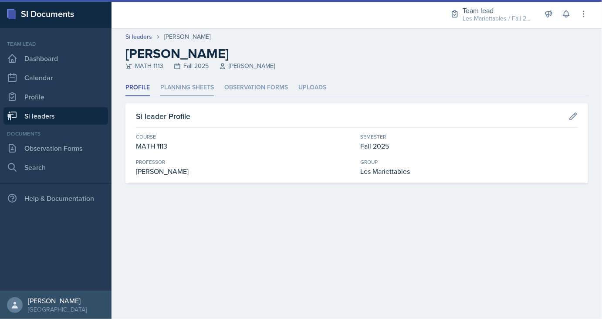
click at [190, 84] on li "Planning Sheets" at bounding box center [187, 87] width 54 height 17
click at [171, 90] on li "Planning Sheets" at bounding box center [187, 87] width 54 height 17
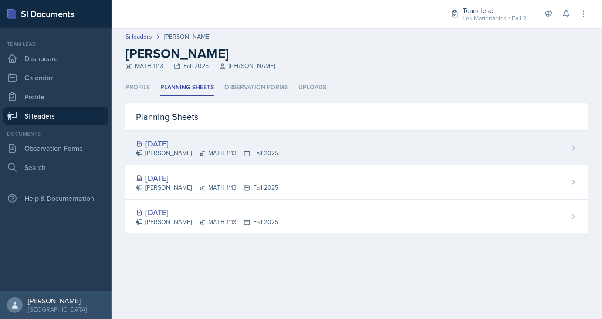
click at [206, 136] on div "[DATE] [PERSON_NAME] MATH 1113 Fall 2025" at bounding box center [356, 148] width 462 height 34
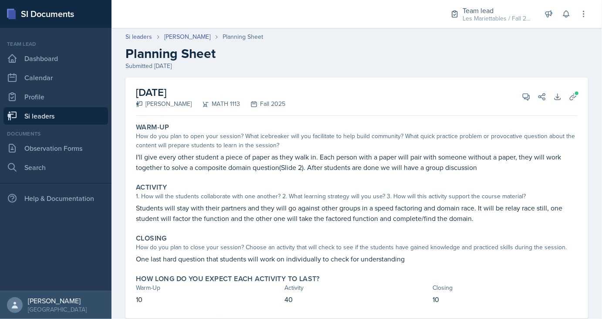
click at [188, 29] on header "Si leaders [PERSON_NAME] Planning Sheet Planning Sheet Submitted [DATE]" at bounding box center [356, 52] width 490 height 56
click at [188, 33] on link "[PERSON_NAME]" at bounding box center [187, 36] width 46 height 9
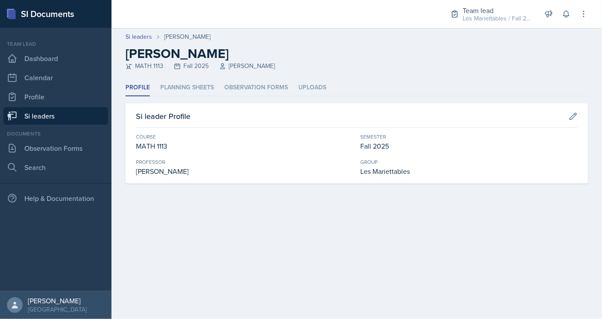
click at [200, 97] on div "Profile Planning Sheets Observation Forms Uploads Profile Planning Sheets Obser…" at bounding box center [356, 131] width 462 height 104
click at [199, 88] on li "Planning Sheets" at bounding box center [187, 87] width 54 height 17
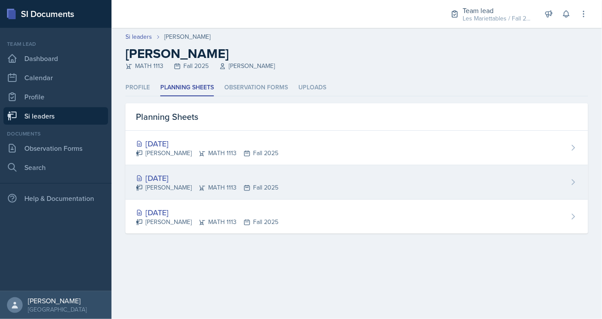
click at [163, 183] on div "[PERSON_NAME] MATH 1113 Fall 2025" at bounding box center [207, 187] width 142 height 9
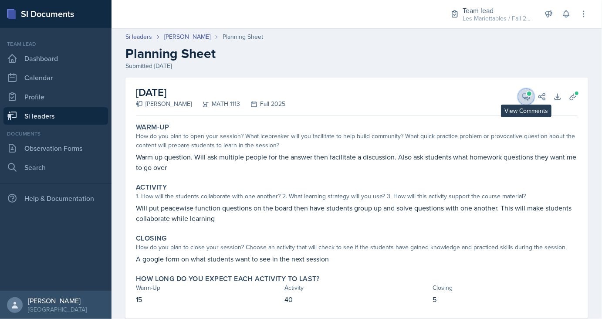
click at [526, 100] on icon at bounding box center [525, 96] width 9 height 9
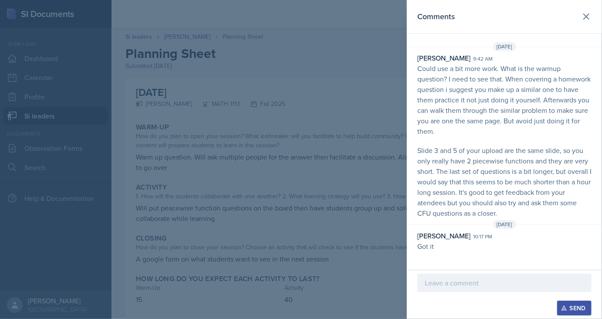
click at [381, 145] on div at bounding box center [301, 159] width 602 height 319
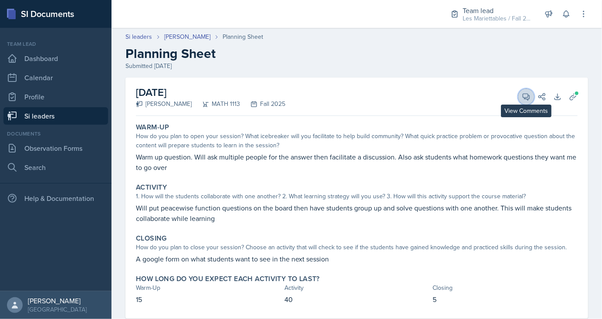
click at [522, 95] on icon at bounding box center [525, 96] width 9 height 9
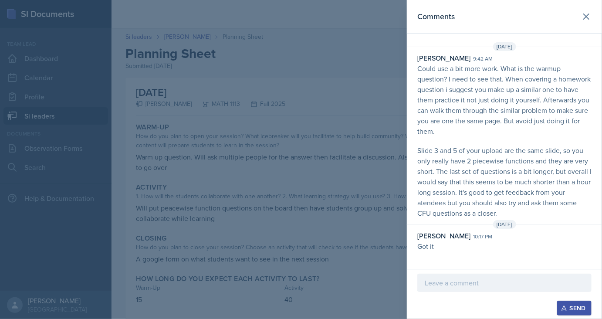
click at [312, 122] on div at bounding box center [301, 159] width 602 height 319
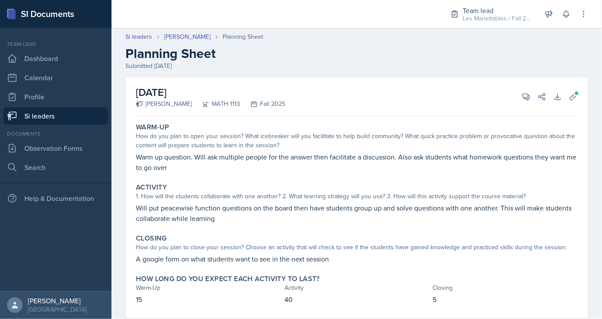
scroll to position [20, 0]
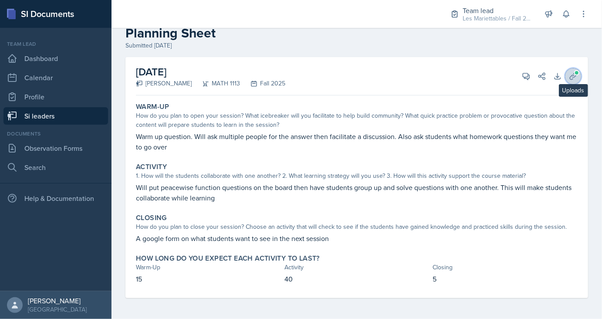
click at [575, 80] on button "Uploads" at bounding box center [573, 76] width 16 height 16
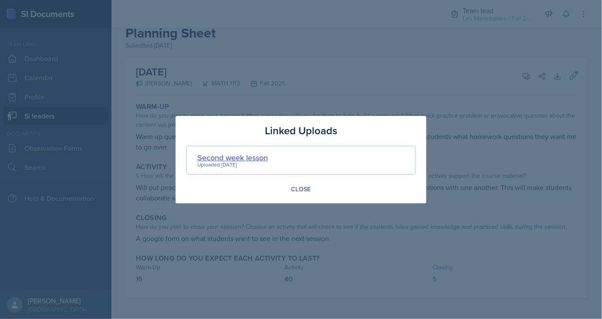
click at [241, 155] on div "Second week lesson" at bounding box center [232, 157] width 71 height 12
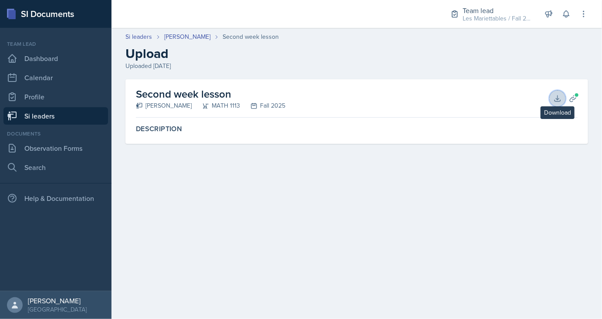
click at [551, 98] on button "Download" at bounding box center [557, 99] width 16 height 16
click at [176, 38] on link "[PERSON_NAME]" at bounding box center [187, 36] width 46 height 9
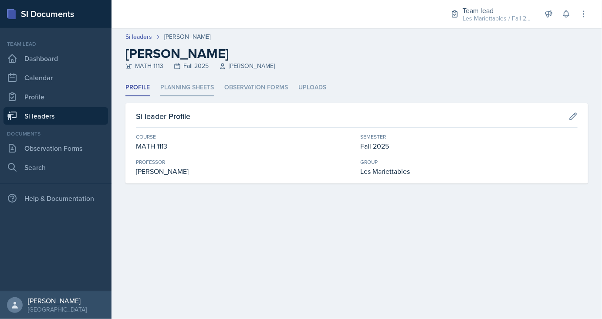
click at [193, 85] on li "Planning Sheets" at bounding box center [187, 87] width 54 height 17
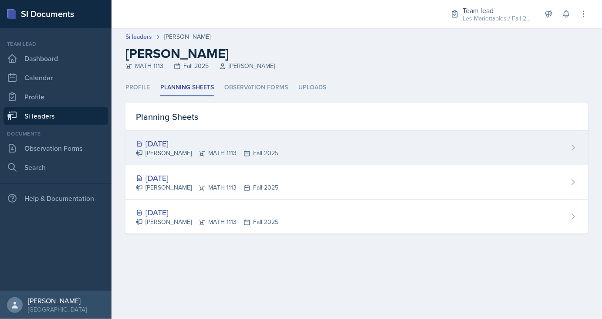
click at [163, 142] on div "[DATE]" at bounding box center [207, 144] width 142 height 12
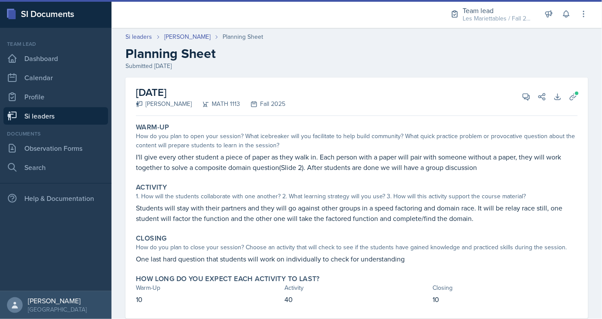
scroll to position [20, 0]
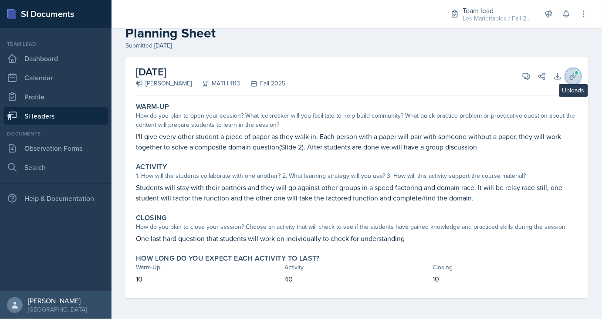
click at [572, 81] on button "Uploads" at bounding box center [573, 76] width 16 height 16
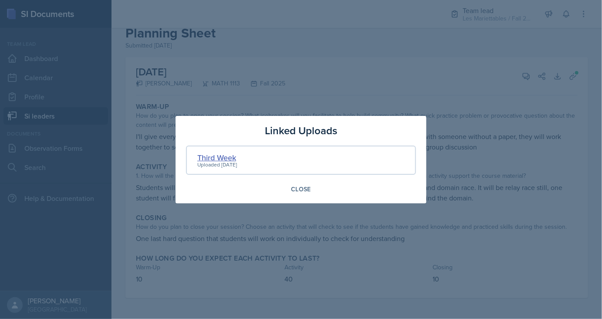
click at [224, 158] on div "Third Week" at bounding box center [217, 157] width 40 height 12
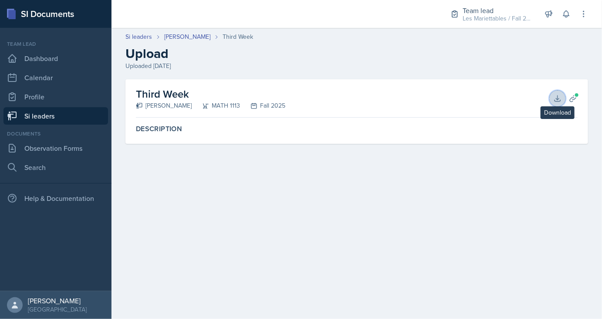
click at [561, 101] on icon at bounding box center [557, 98] width 9 height 9
